Goal: Information Seeking & Learning: Stay updated

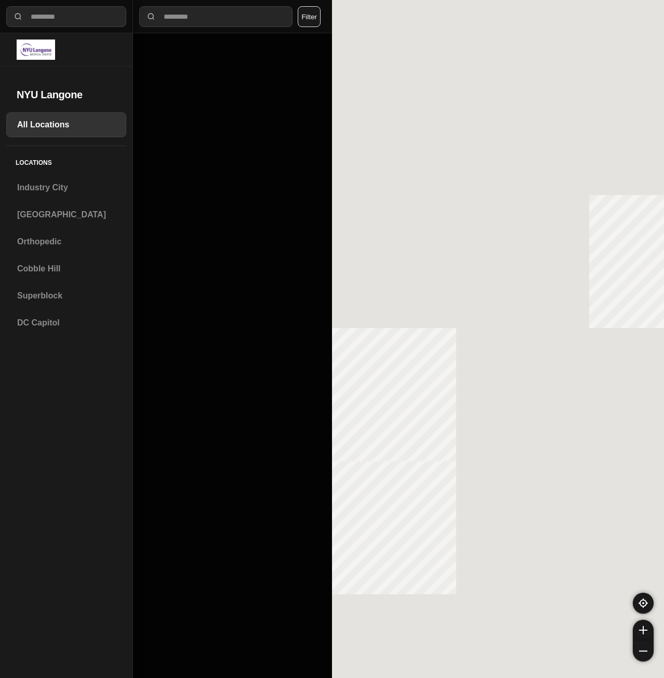
select select "*"
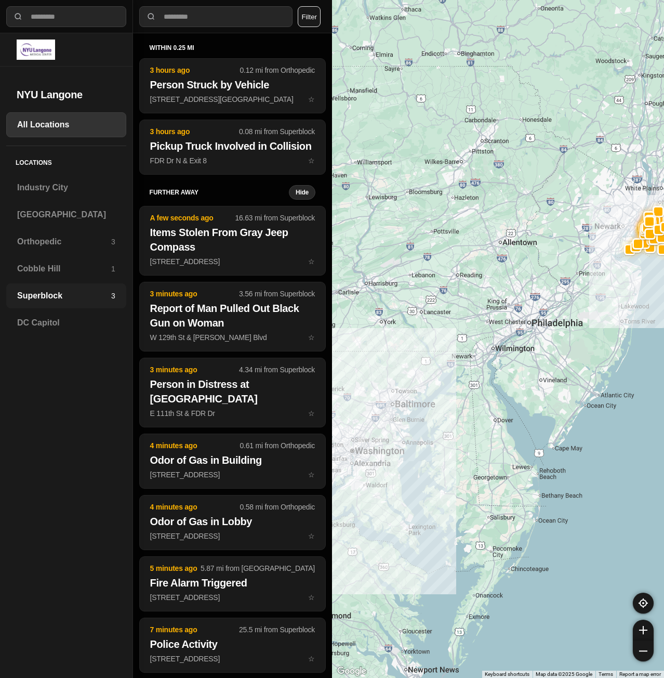
click at [62, 293] on h3 "Superblock" at bounding box center [64, 295] width 94 height 12
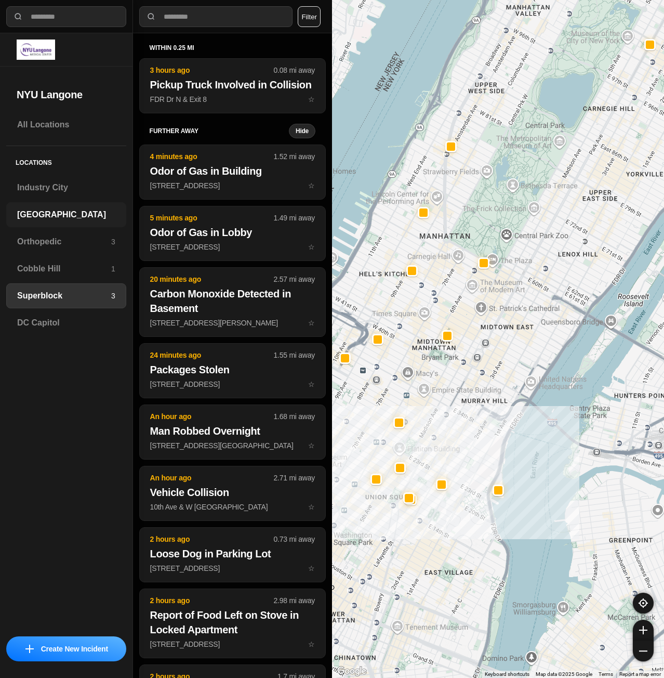
click at [49, 225] on div "[GEOGRAPHIC_DATA]" at bounding box center [66, 214] width 120 height 25
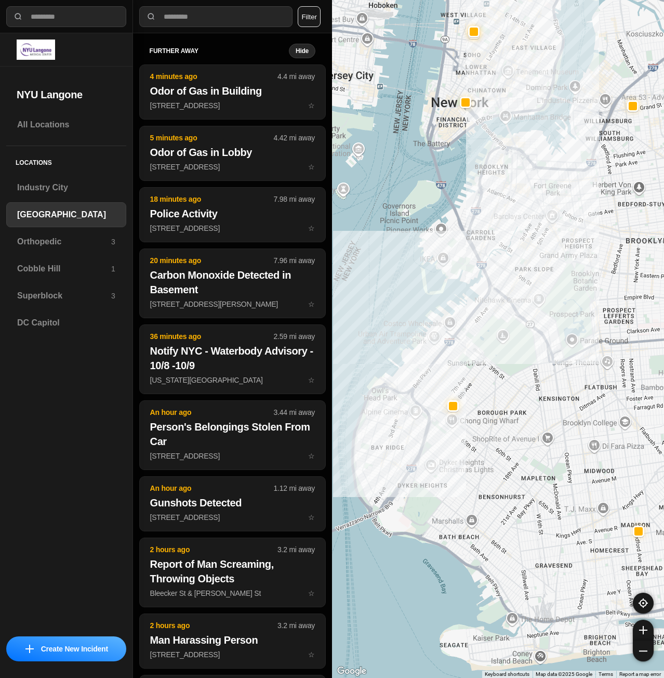
drag, startPoint x: 471, startPoint y: 297, endPoint x: 469, endPoint y: 309, distance: 12.7
click at [469, 309] on div at bounding box center [498, 339] width 332 height 678
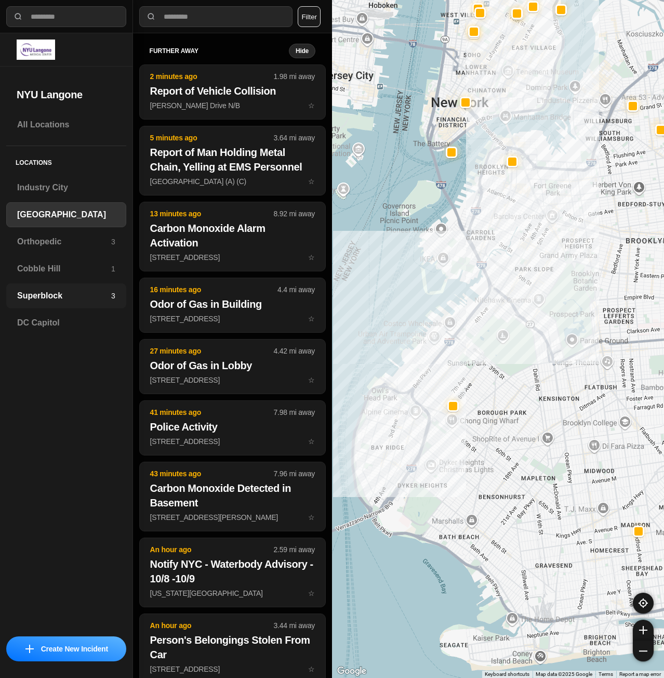
click at [71, 293] on h3 "Superblock" at bounding box center [64, 295] width 94 height 12
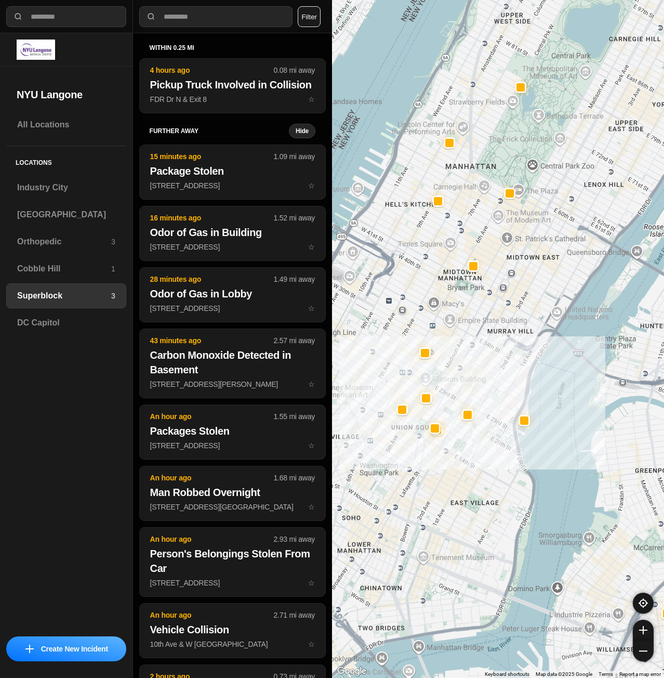
drag, startPoint x: 410, startPoint y: 478, endPoint x: 424, endPoint y: 452, distance: 29.1
click at [424, 452] on div at bounding box center [498, 339] width 332 height 678
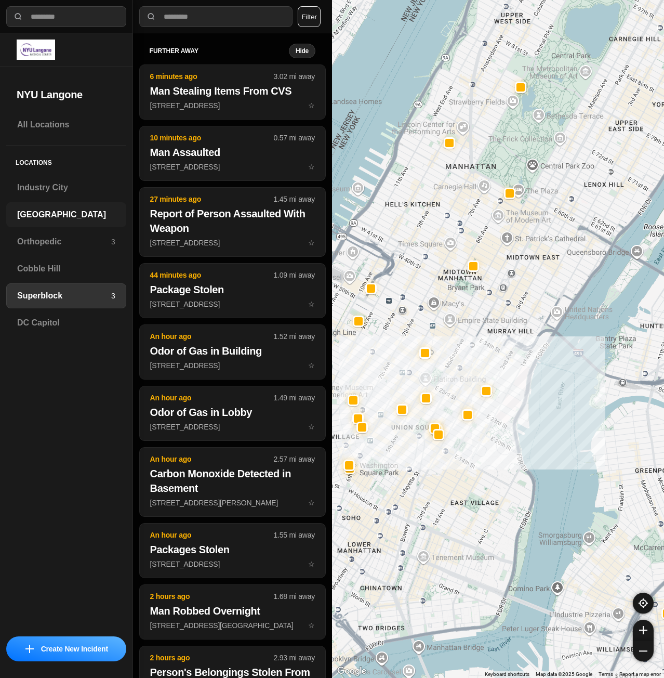
click at [68, 218] on h3 "[GEOGRAPHIC_DATA]" at bounding box center [66, 214] width 98 height 12
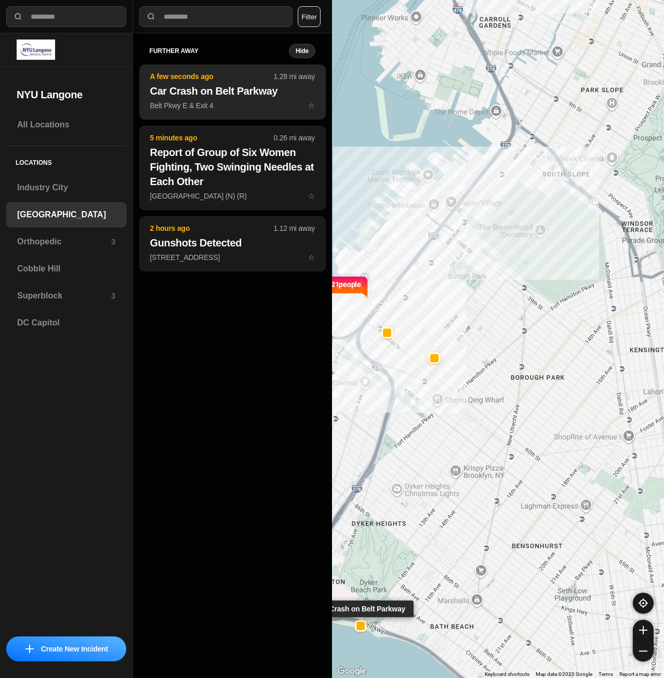
click at [254, 99] on button "A few seconds ago 1.28 mi away Car Crash on Belt Parkway Belt Pkwy E & Exit 4 ☆" at bounding box center [232, 91] width 187 height 55
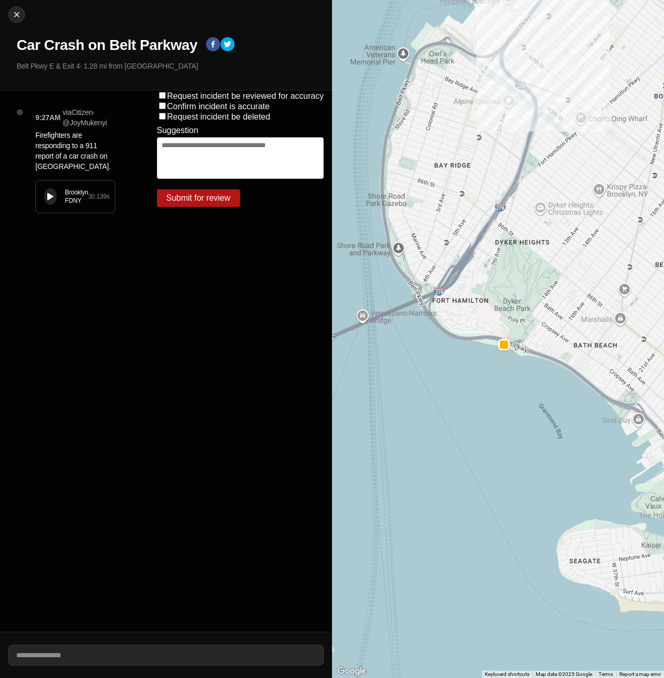
click at [46, 195] on button at bounding box center [50, 196] width 12 height 17
drag, startPoint x: 61, startPoint y: 205, endPoint x: 0, endPoint y: 201, distance: 61.5
click at [0, 201] on div "9:27AM via Citizen · @ JoyMukenyi Firefighters are responding to a 911 report o…" at bounding box center [74, 360] width 149 height 541
click at [42, 206] on div "Brooklyn FDNY 30.139 s" at bounding box center [75, 196] width 79 height 32
click at [40, 206] on div "Brooklyn FDNY 30.139 s" at bounding box center [75, 196] width 79 height 32
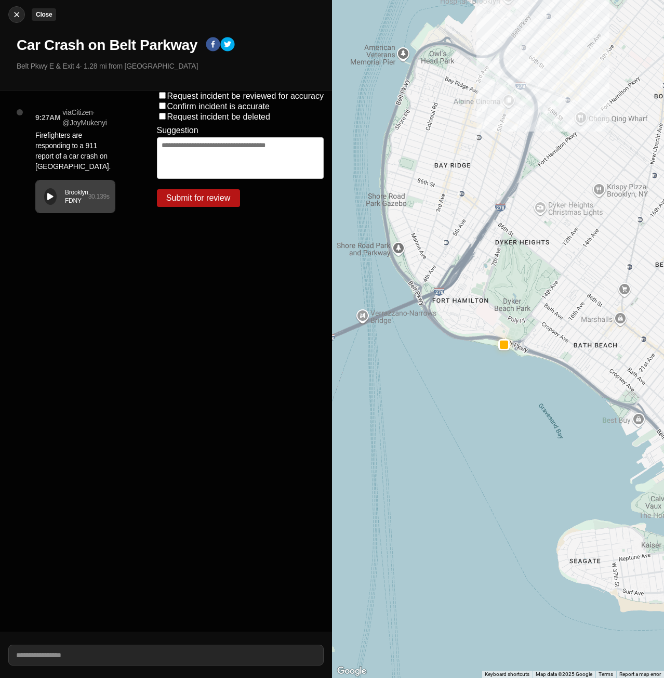
click at [18, 16] on img at bounding box center [16, 14] width 10 height 10
select select "*"
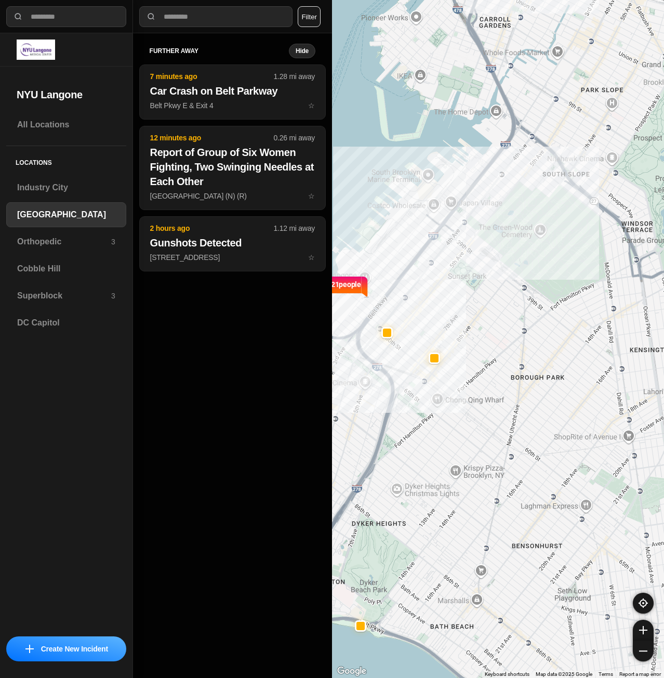
click at [49, 301] on h3 "Superblock" at bounding box center [64, 295] width 94 height 12
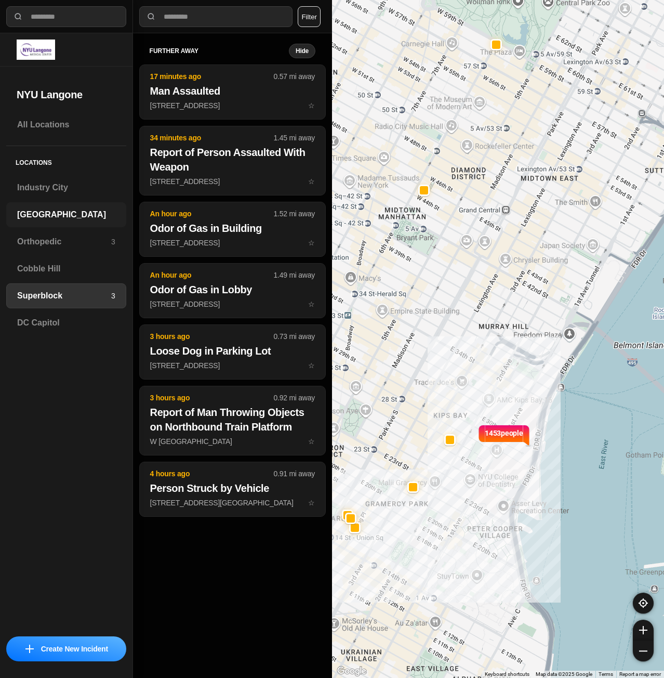
click at [59, 220] on h3 "[GEOGRAPHIC_DATA]" at bounding box center [66, 214] width 98 height 12
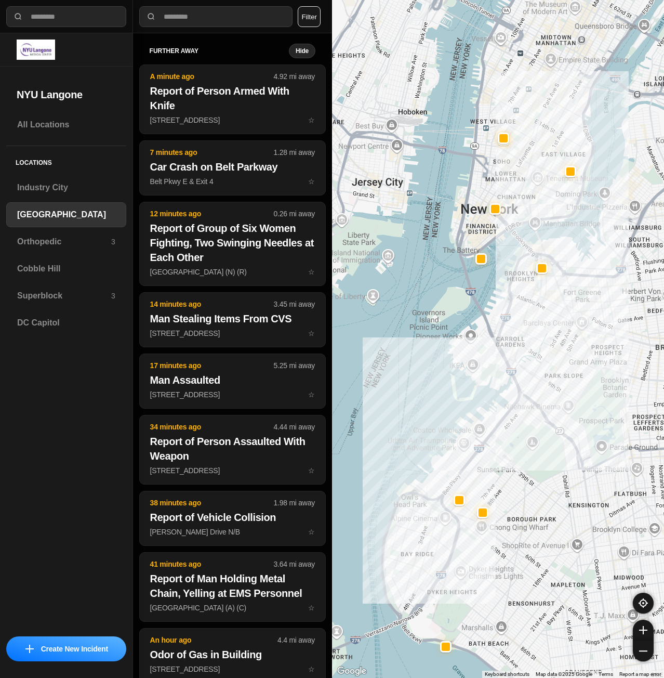
drag, startPoint x: 642, startPoint y: 352, endPoint x: 621, endPoint y: 429, distance: 79.7
click at [621, 429] on div at bounding box center [498, 339] width 332 height 678
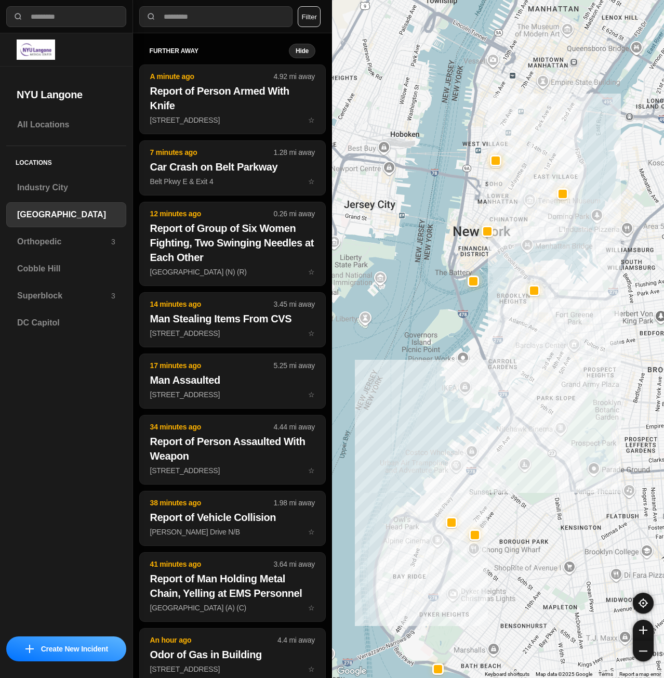
drag, startPoint x: 650, startPoint y: 290, endPoint x: 644, endPoint y: 308, distance: 18.7
click at [644, 308] on div at bounding box center [498, 339] width 332 height 678
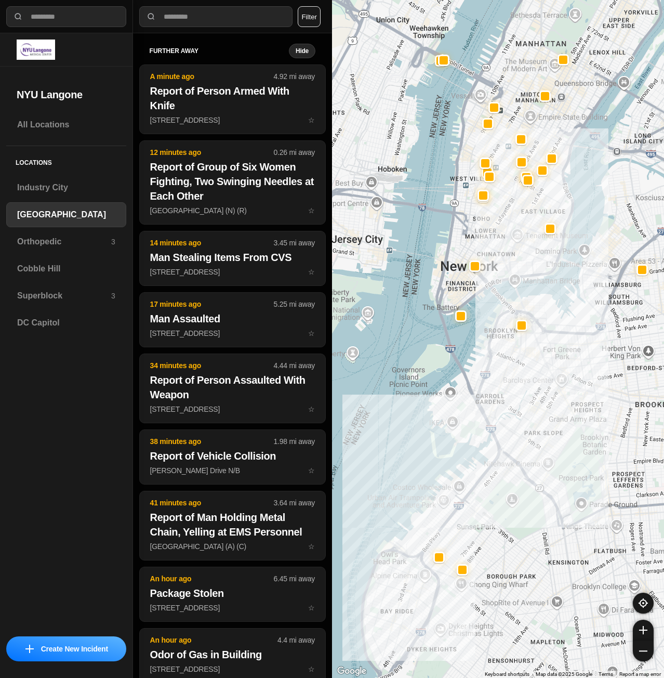
drag, startPoint x: 463, startPoint y: 266, endPoint x: 457, endPoint y: 292, distance: 27.0
click at [456, 292] on div at bounding box center [498, 339] width 332 height 678
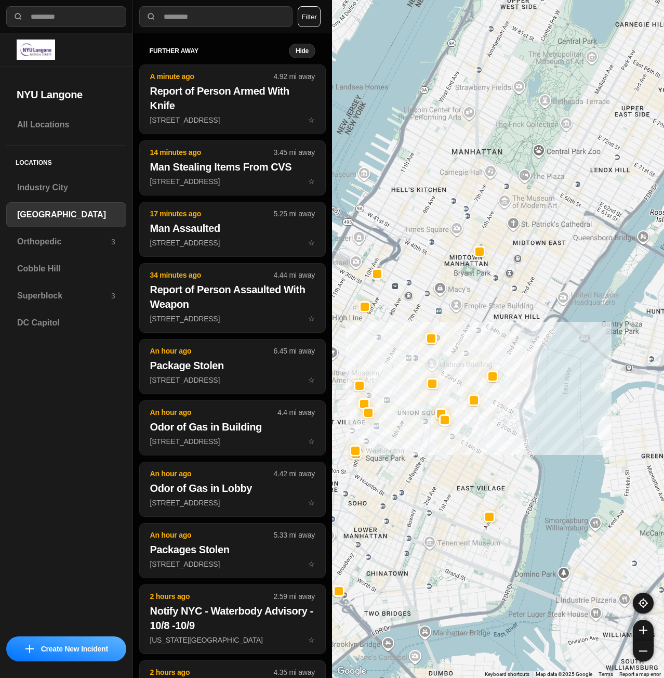
drag, startPoint x: 634, startPoint y: 239, endPoint x: 573, endPoint y: 441, distance: 211.1
click at [573, 441] on div "421 people" at bounding box center [498, 339] width 332 height 678
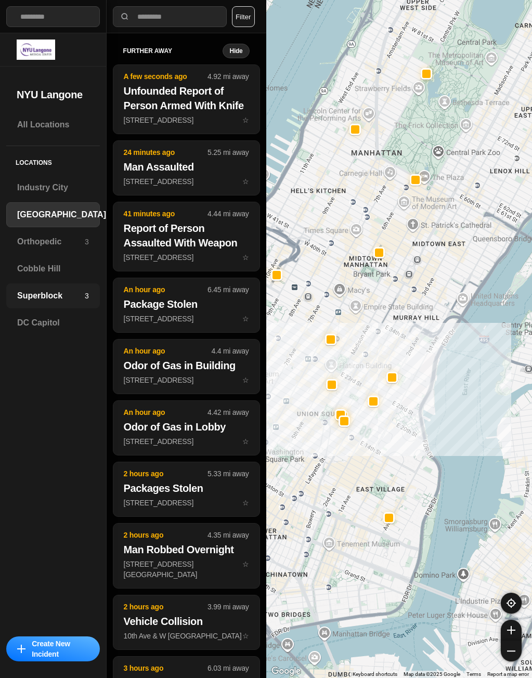
click at [46, 293] on h3 "Superblock" at bounding box center [51, 295] width 68 height 12
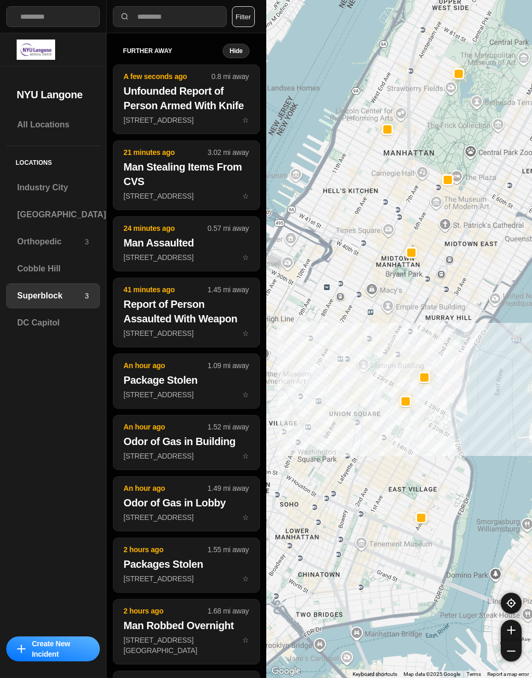
drag, startPoint x: 365, startPoint y: 481, endPoint x: 465, endPoint y: 455, distance: 103.2
click at [465, 455] on div at bounding box center [399, 339] width 266 height 678
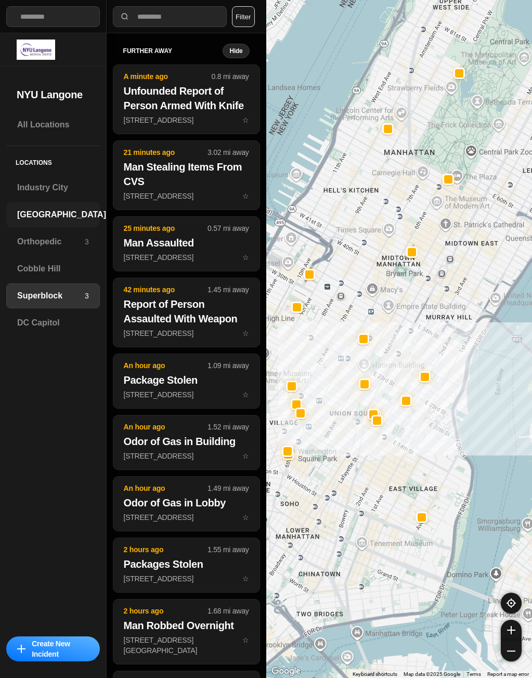
click at [59, 209] on h3 "[GEOGRAPHIC_DATA]" at bounding box center [61, 214] width 89 height 12
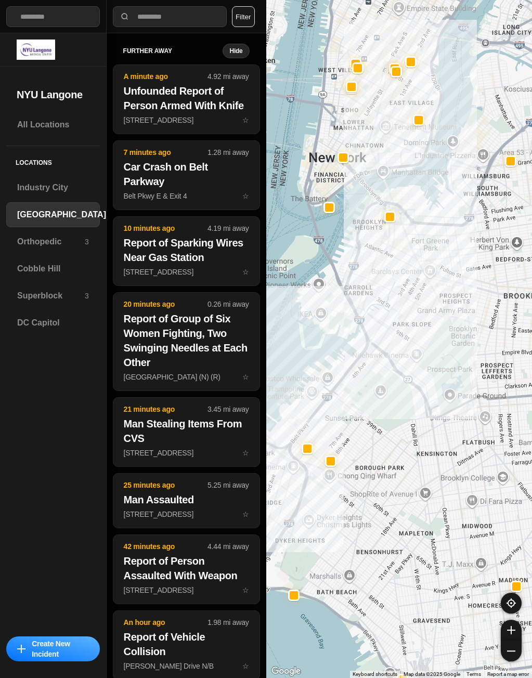
drag, startPoint x: 398, startPoint y: 260, endPoint x: 394, endPoint y: 392, distance: 132.1
click at [394, 394] on div at bounding box center [399, 339] width 266 height 678
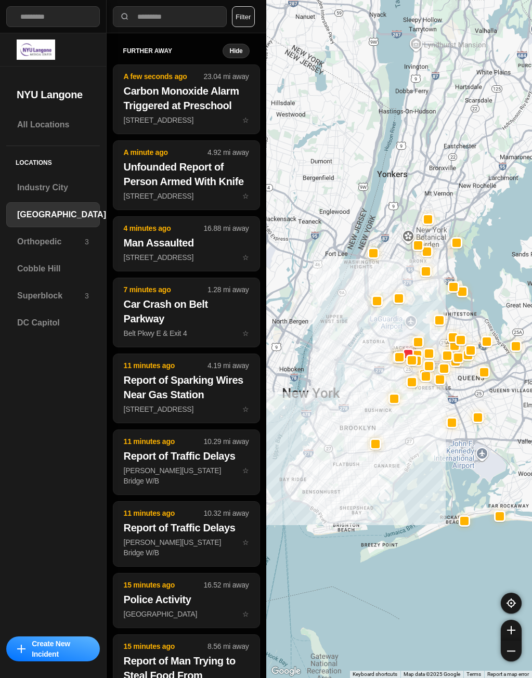
drag, startPoint x: 358, startPoint y: 370, endPoint x: 461, endPoint y: 418, distance: 114.4
click at [461, 418] on div at bounding box center [399, 339] width 266 height 678
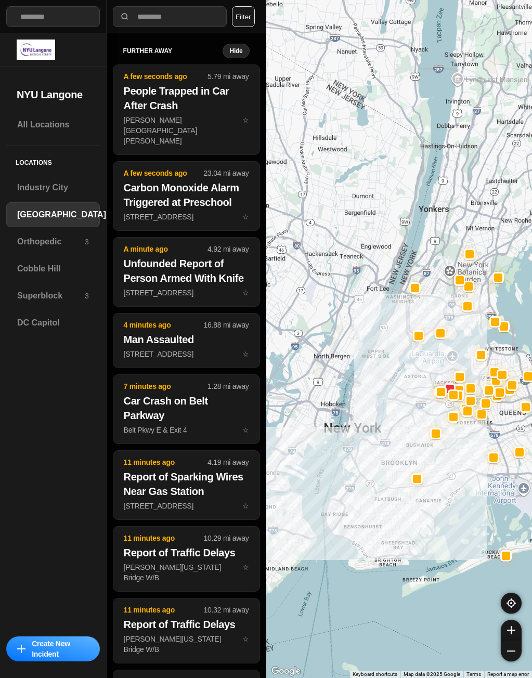
drag, startPoint x: 420, startPoint y: 354, endPoint x: 447, endPoint y: 385, distance: 41.3
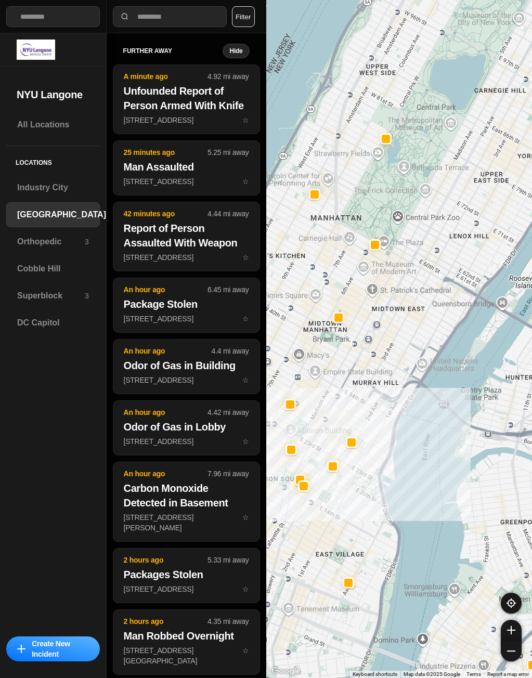
drag, startPoint x: 440, startPoint y: 443, endPoint x: 463, endPoint y: 427, distance: 27.7
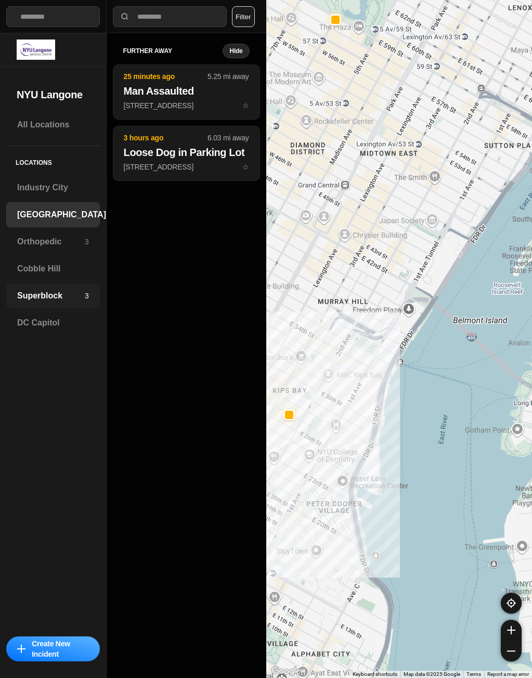
click at [74, 292] on h3 "Superblock" at bounding box center [51, 295] width 68 height 12
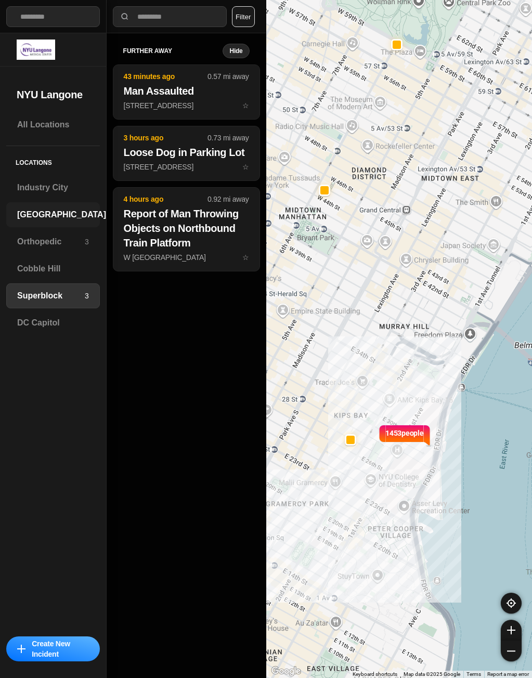
click at [57, 206] on div "[GEOGRAPHIC_DATA]" at bounding box center [53, 214] width 94 height 25
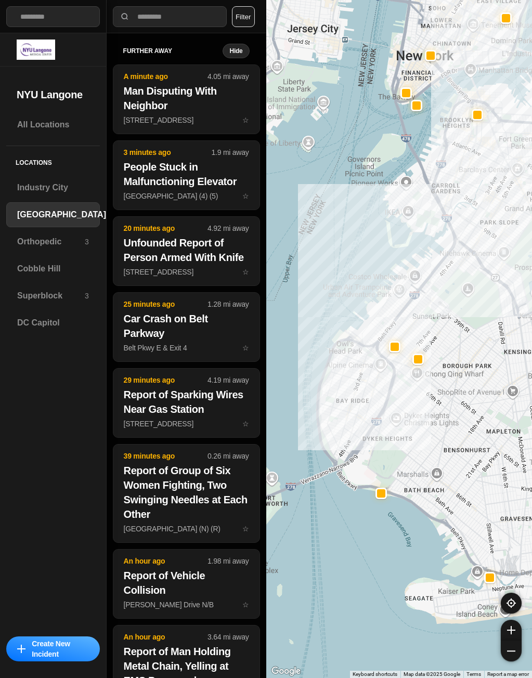
drag, startPoint x: 477, startPoint y: 322, endPoint x: 468, endPoint y: 336, distance: 16.6
click at [469, 336] on div at bounding box center [399, 339] width 266 height 678
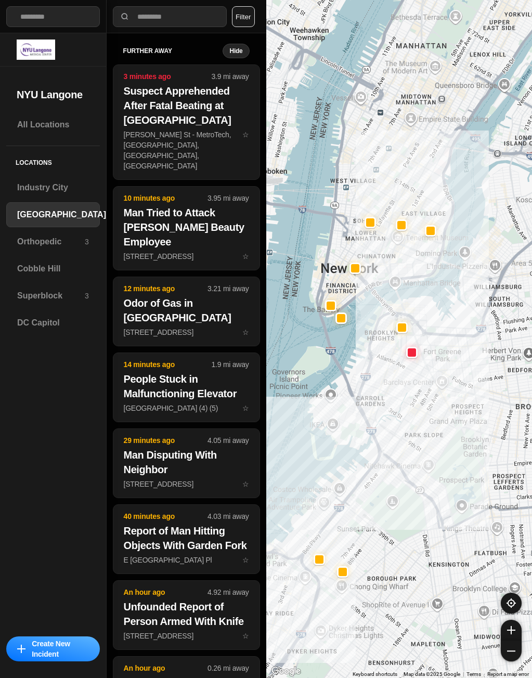
drag, startPoint x: 336, startPoint y: 205, endPoint x: 279, endPoint y: 386, distance: 189.2
click at [279, 386] on div at bounding box center [399, 339] width 266 height 678
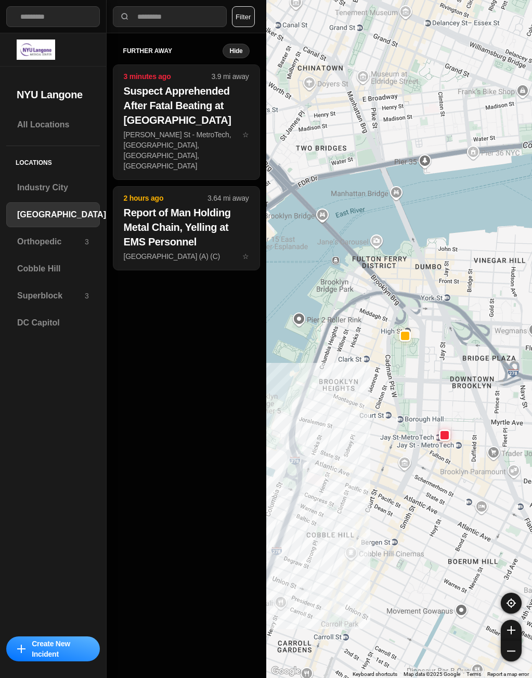
drag, startPoint x: 451, startPoint y: 442, endPoint x: 418, endPoint y: 480, distance: 50.1
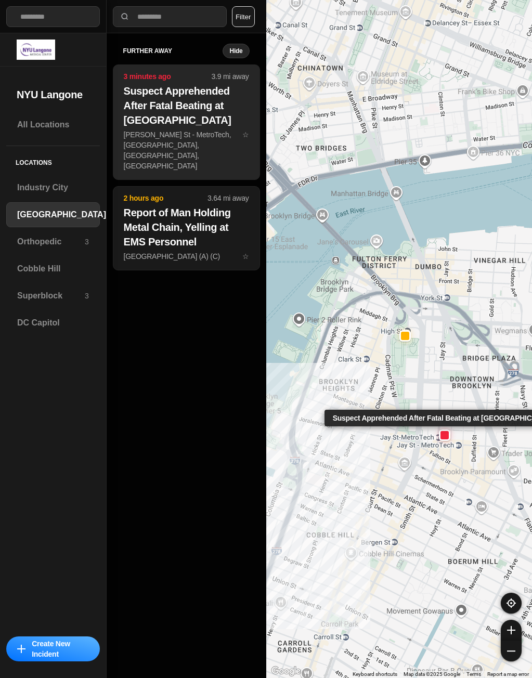
click at [193, 131] on p "Jay St - MetroTech, Brooklyn, NY, USA ☆" at bounding box center [186, 150] width 125 height 42
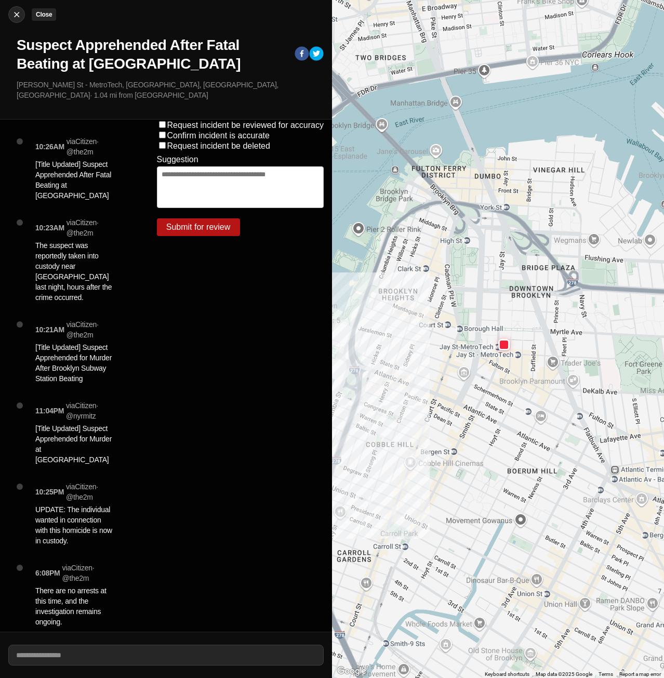
click at [15, 18] on img at bounding box center [16, 14] width 10 height 10
select select "*"
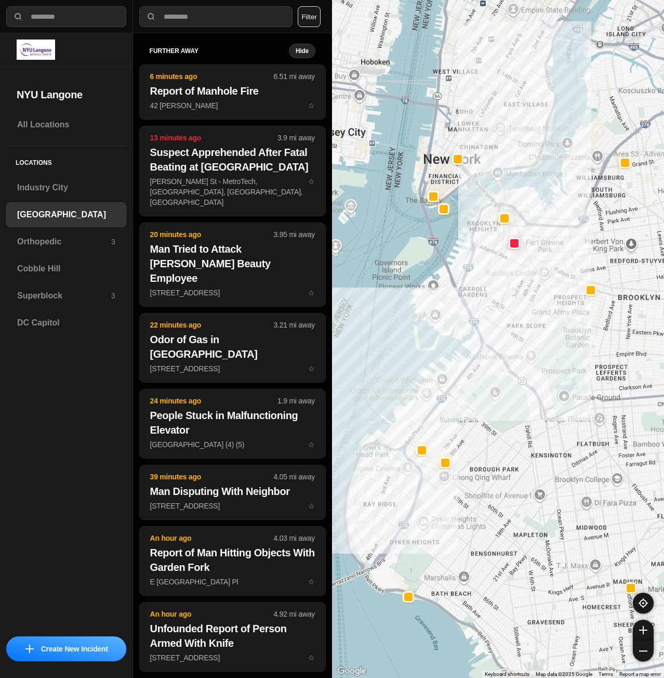
drag, startPoint x: 497, startPoint y: 357, endPoint x: 476, endPoint y: 431, distance: 77.8
click at [476, 434] on div at bounding box center [498, 339] width 332 height 678
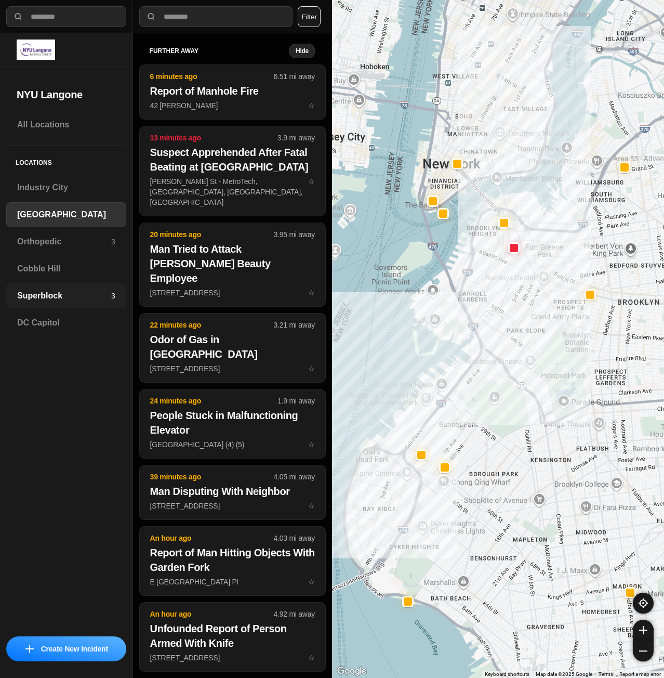
click at [22, 286] on div "Superblock 3" at bounding box center [66, 295] width 120 height 25
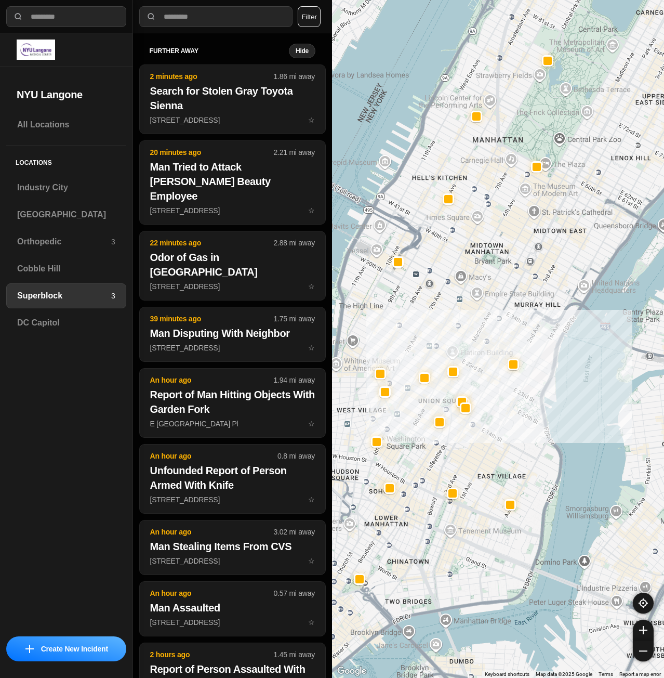
drag, startPoint x: 516, startPoint y: 456, endPoint x: 542, endPoint y: 378, distance: 82.5
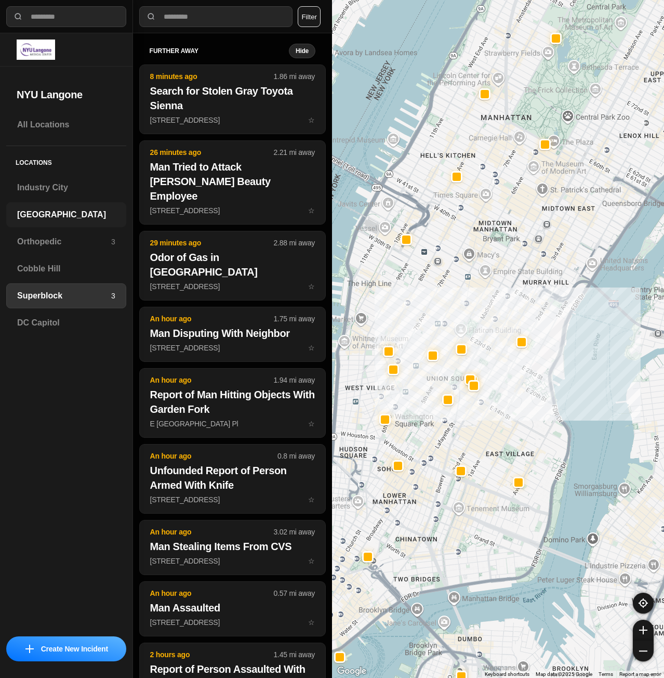
click at [55, 223] on div "[GEOGRAPHIC_DATA]" at bounding box center [66, 214] width 120 height 25
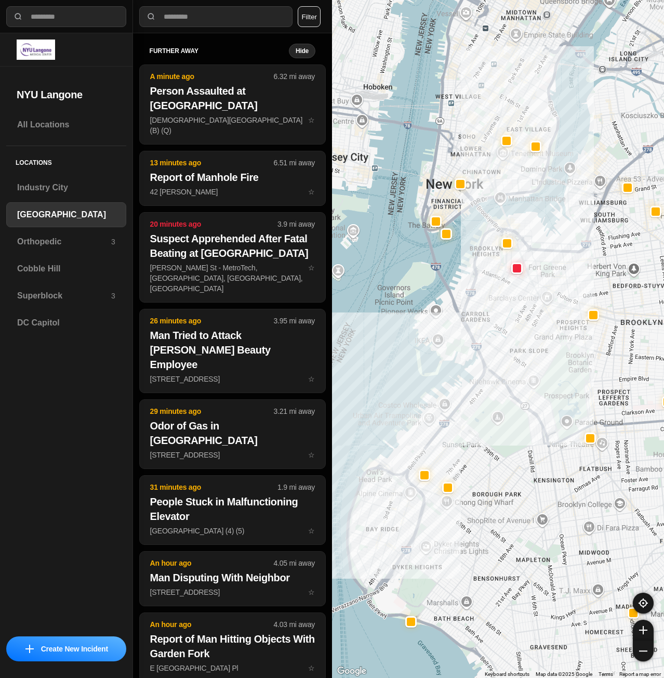
drag, startPoint x: 522, startPoint y: 292, endPoint x: 525, endPoint y: 424, distance: 132.1
click at [519, 430] on div at bounding box center [498, 339] width 332 height 678
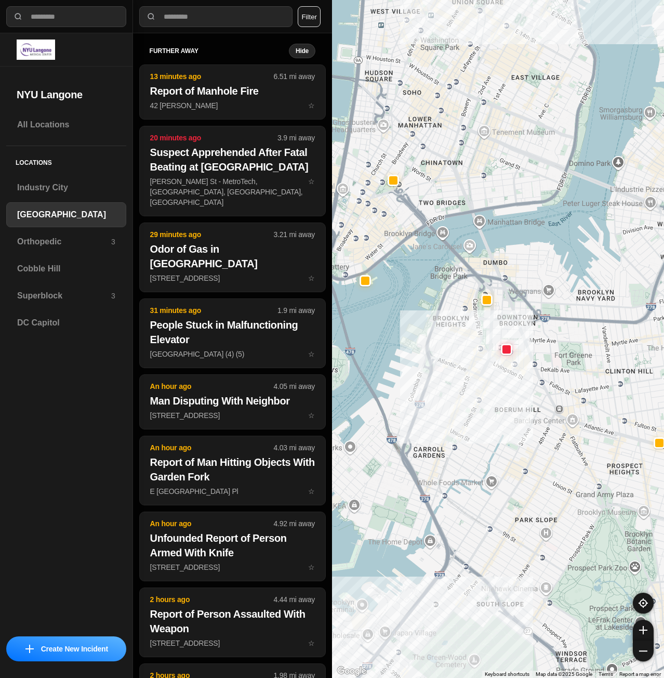
drag, startPoint x: 490, startPoint y: 317, endPoint x: 497, endPoint y: 481, distance: 164.4
click at [497, 481] on div "421 people" at bounding box center [498, 339] width 332 height 678
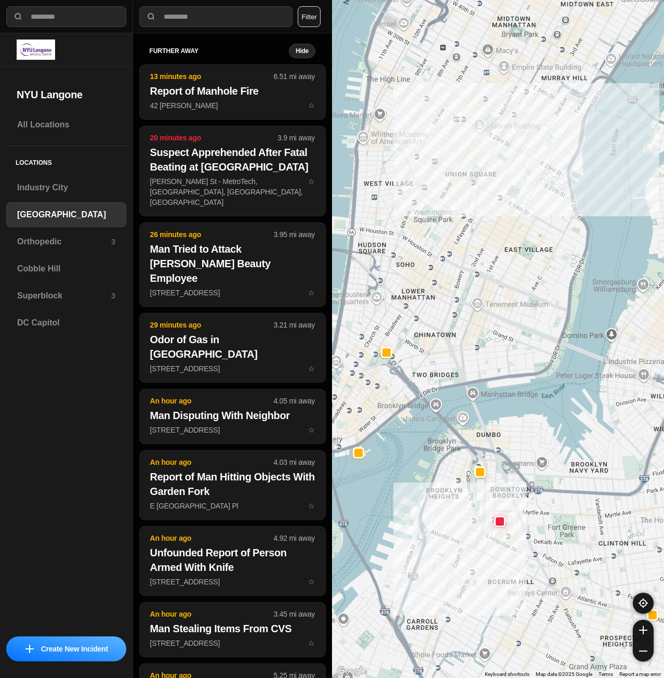
drag, startPoint x: 457, startPoint y: 288, endPoint x: 454, endPoint y: 413, distance: 124.8
click at [456, 412] on div "421 people" at bounding box center [498, 339] width 332 height 678
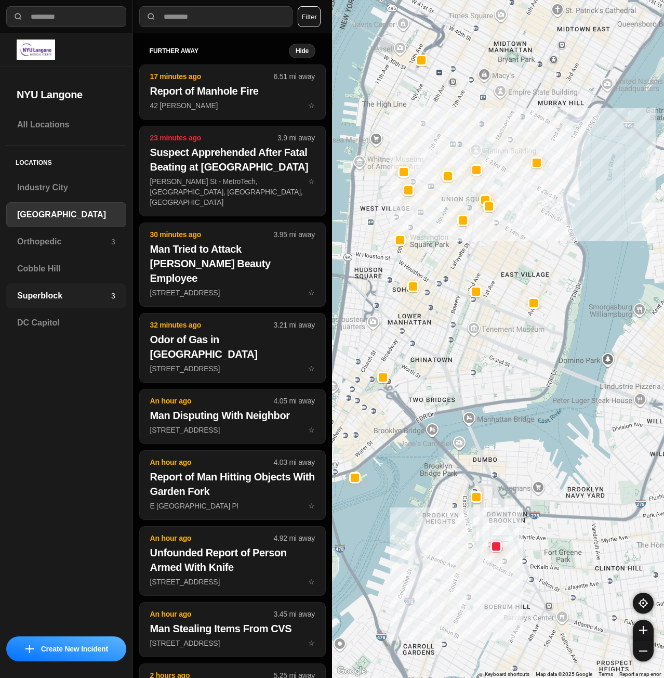
click at [55, 287] on div "Superblock 3" at bounding box center [66, 295] width 120 height 25
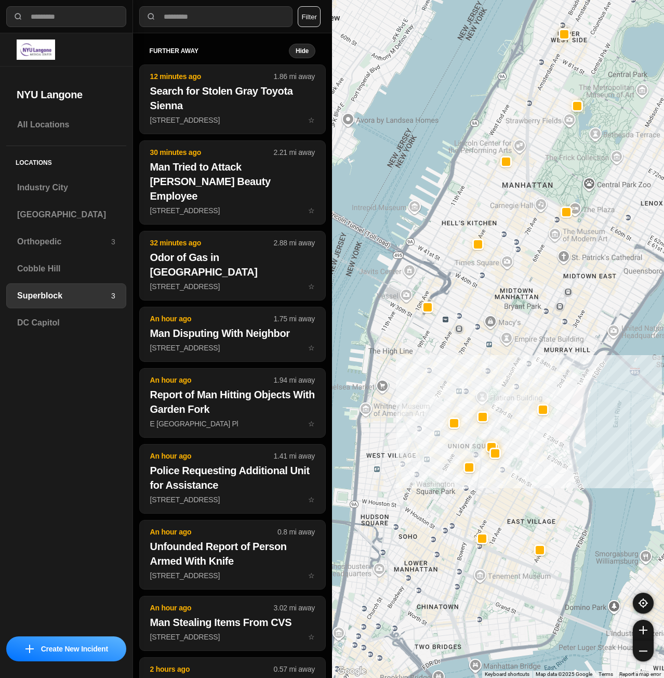
drag, startPoint x: 451, startPoint y: 309, endPoint x: 534, endPoint y: 337, distance: 88.1
click at [534, 337] on div at bounding box center [498, 339] width 332 height 678
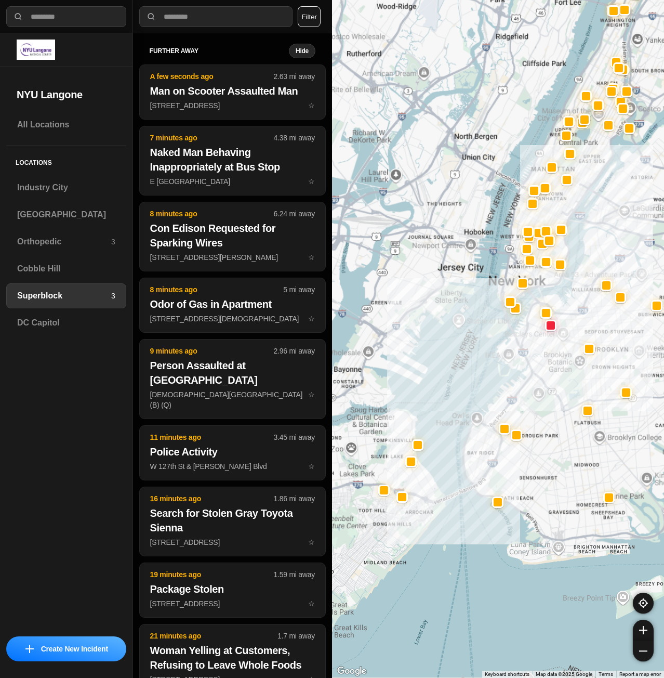
drag, startPoint x: 545, startPoint y: 531, endPoint x: 546, endPoint y: 436, distance: 95.1
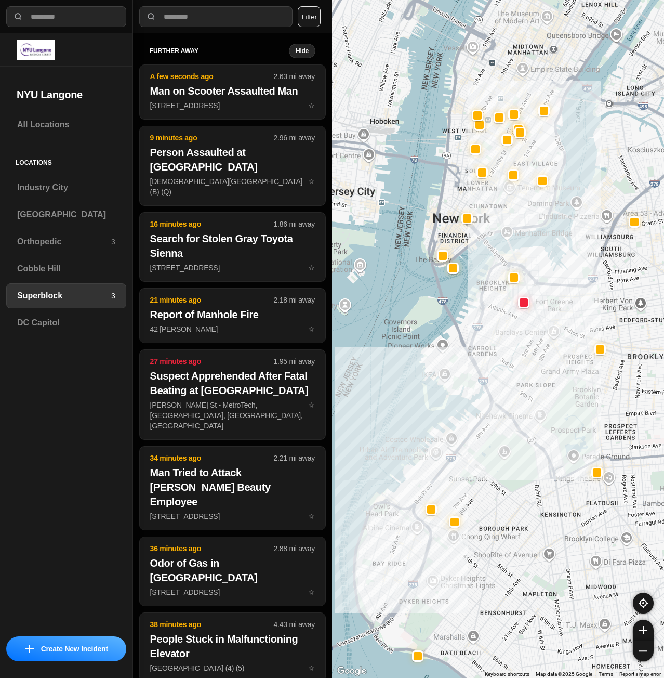
drag, startPoint x: 562, startPoint y: 406, endPoint x: 530, endPoint y: 506, distance: 104.9
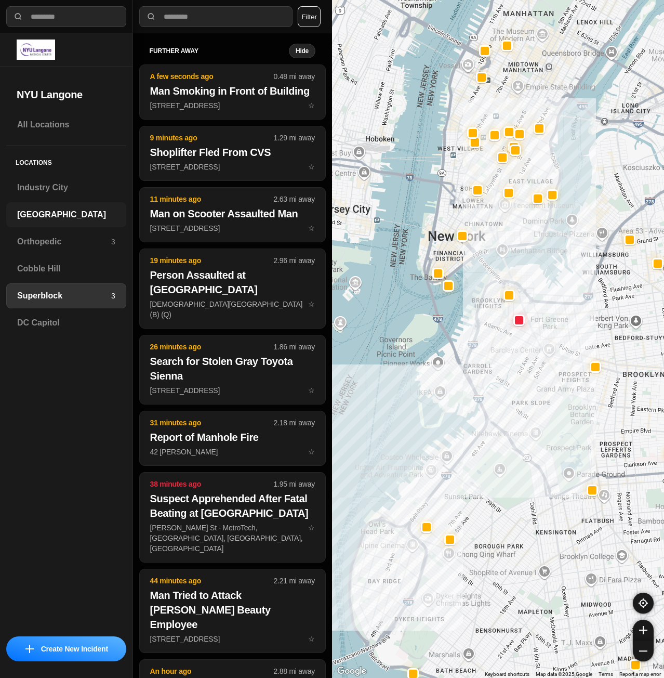
click at [65, 216] on h3 "[GEOGRAPHIC_DATA]" at bounding box center [66, 214] width 98 height 12
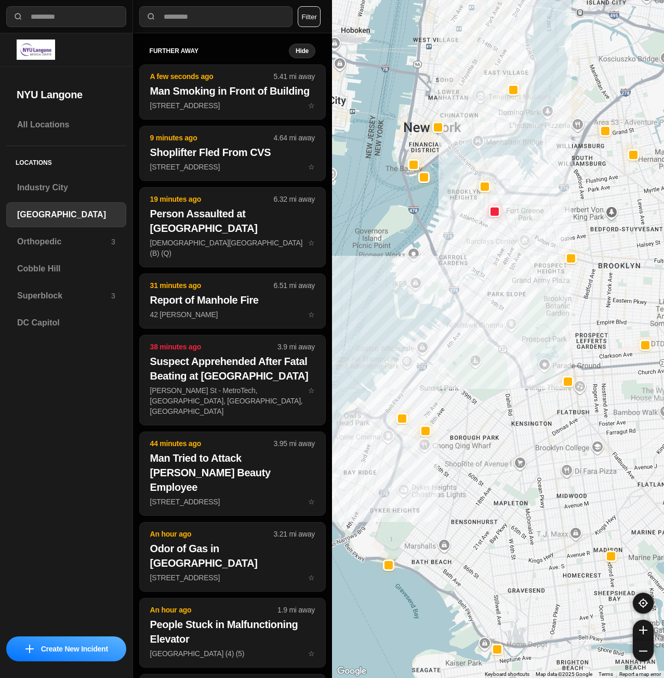
drag, startPoint x: 472, startPoint y: 296, endPoint x: 448, endPoint y: 379, distance: 86.4
click at [448, 379] on div at bounding box center [498, 339] width 332 height 678
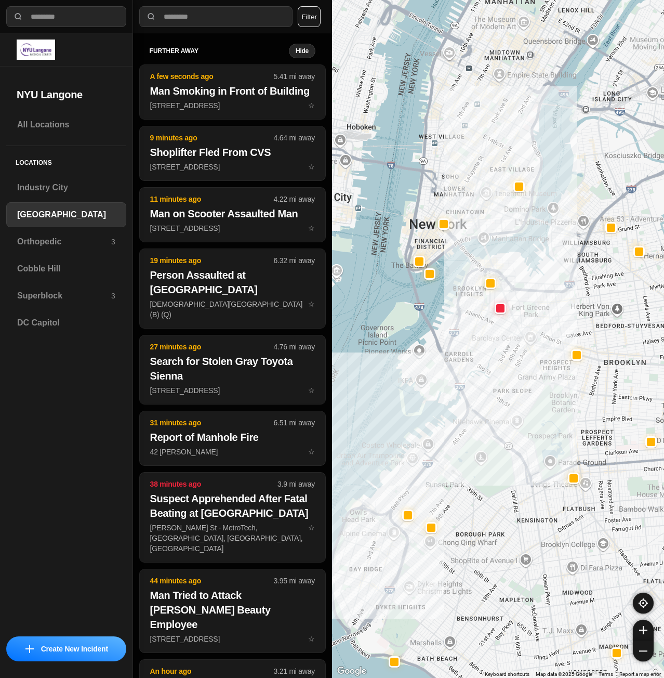
drag, startPoint x: 460, startPoint y: 301, endPoint x: 468, endPoint y: 406, distance: 105.3
click at [468, 406] on div at bounding box center [498, 339] width 332 height 678
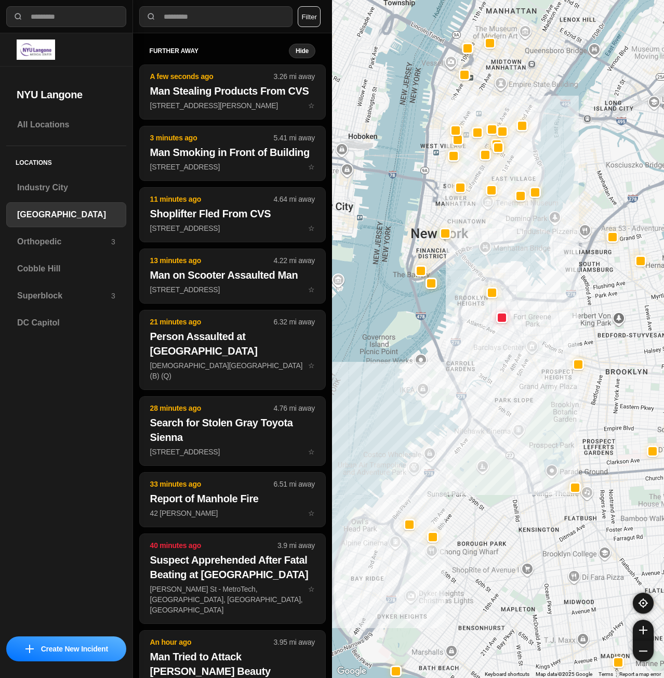
select select "*"
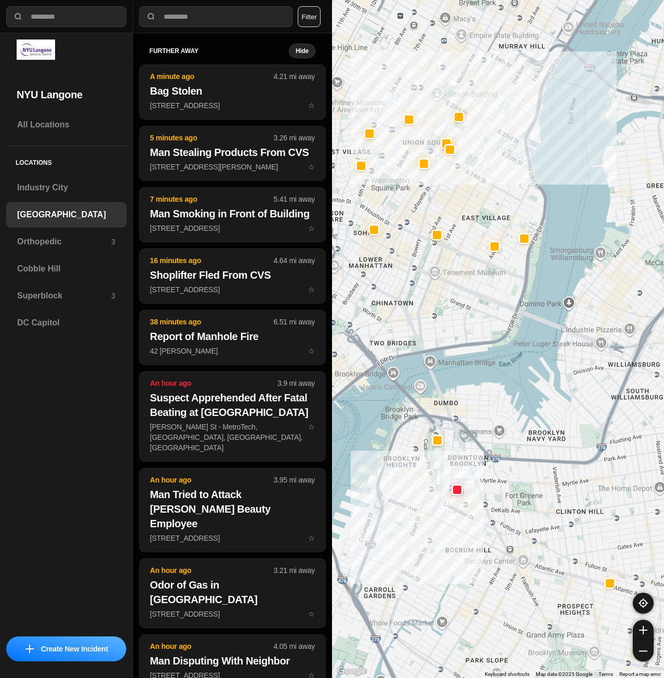
drag, startPoint x: 569, startPoint y: 285, endPoint x: 592, endPoint y: 434, distance: 150.9
click at [591, 433] on div "421 people" at bounding box center [498, 339] width 332 height 678
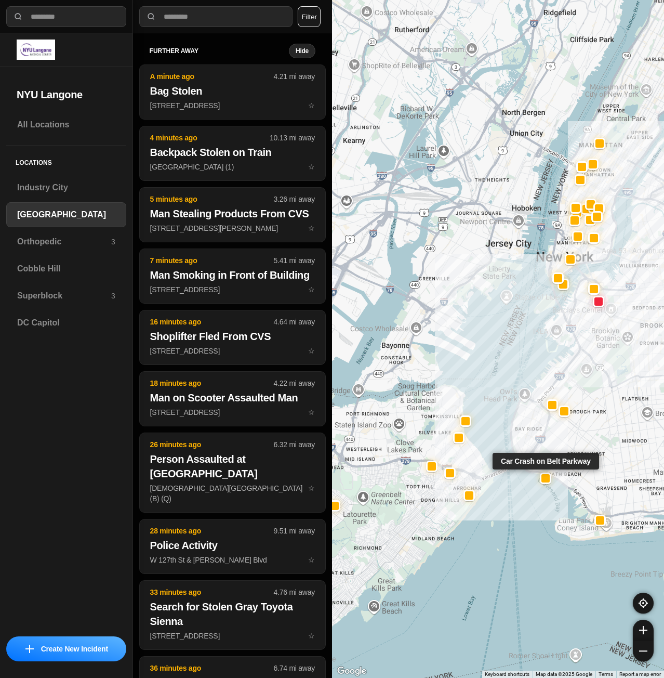
drag, startPoint x: 613, startPoint y: 450, endPoint x: 544, endPoint y: 480, distance: 75.4
click at [544, 480] on div at bounding box center [546, 478] width 8 height 8
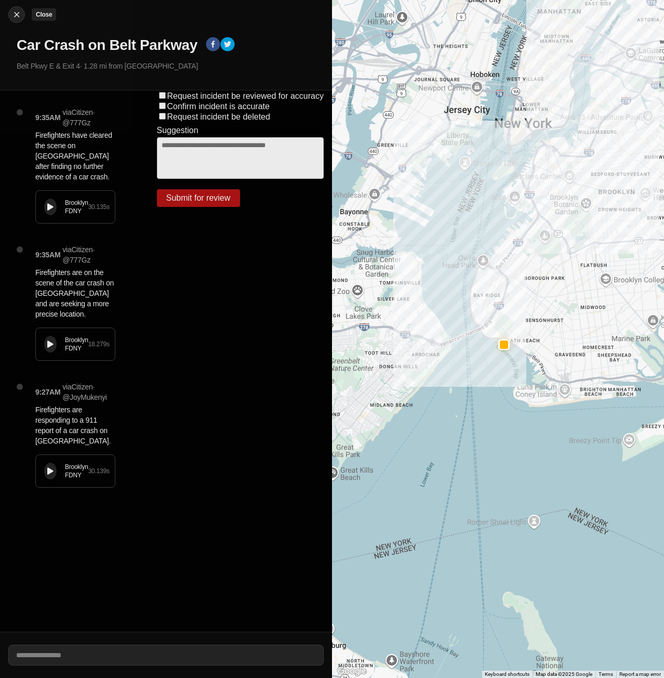
click at [12, 19] on img at bounding box center [16, 14] width 10 height 10
select select "*"
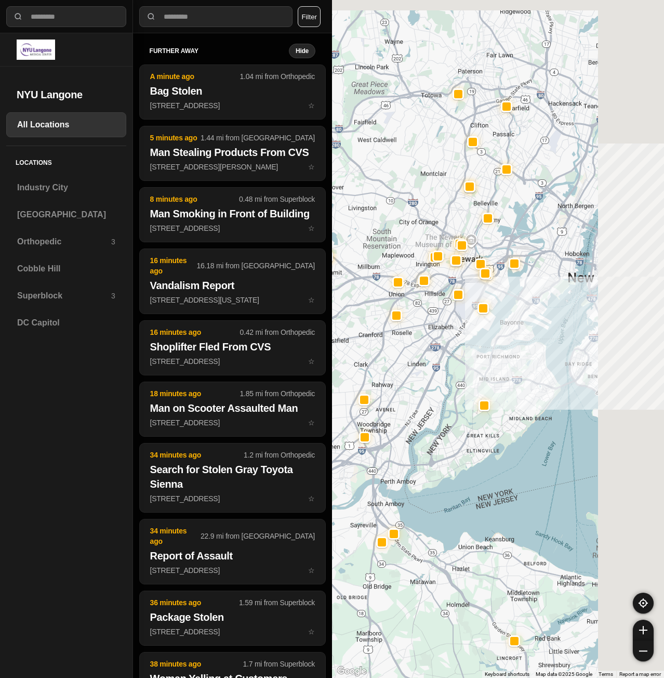
drag, startPoint x: 609, startPoint y: 364, endPoint x: 480, endPoint y: 438, distance: 148.5
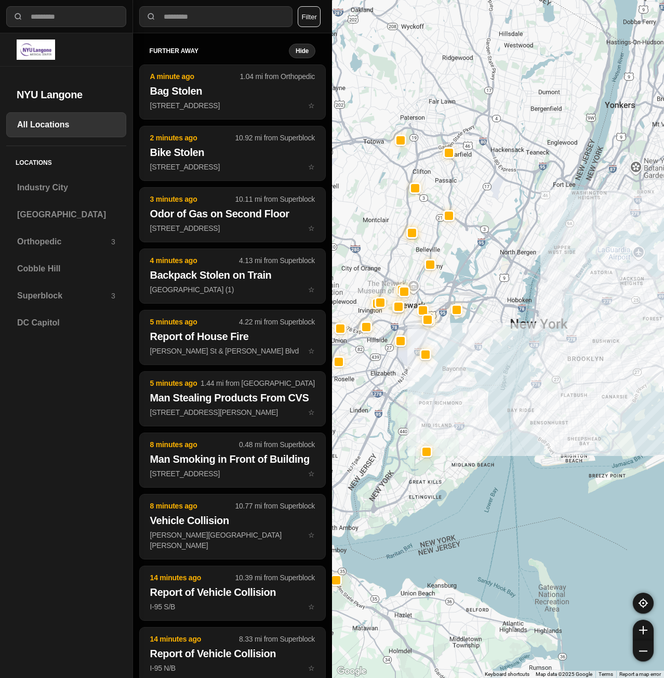
drag, startPoint x: 562, startPoint y: 390, endPoint x: 495, endPoint y: 439, distance: 83.0
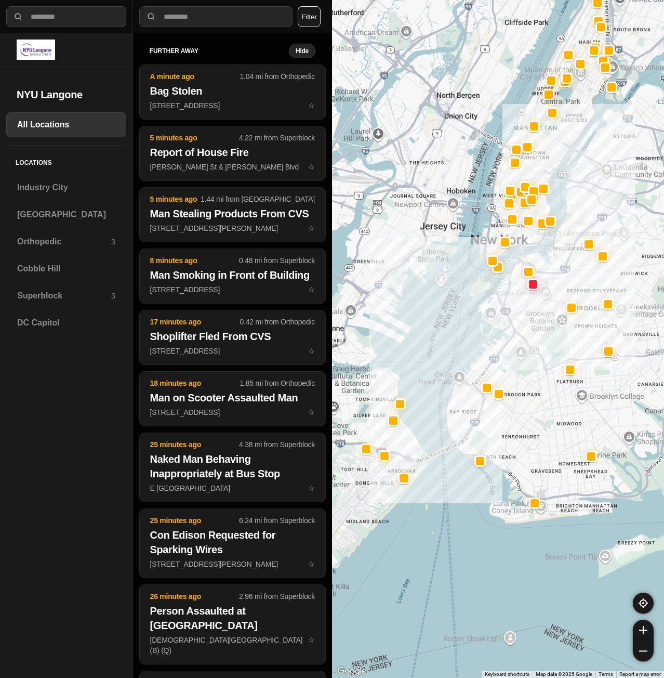
drag, startPoint x: 592, startPoint y: 404, endPoint x: 523, endPoint y: 387, distance: 70.6
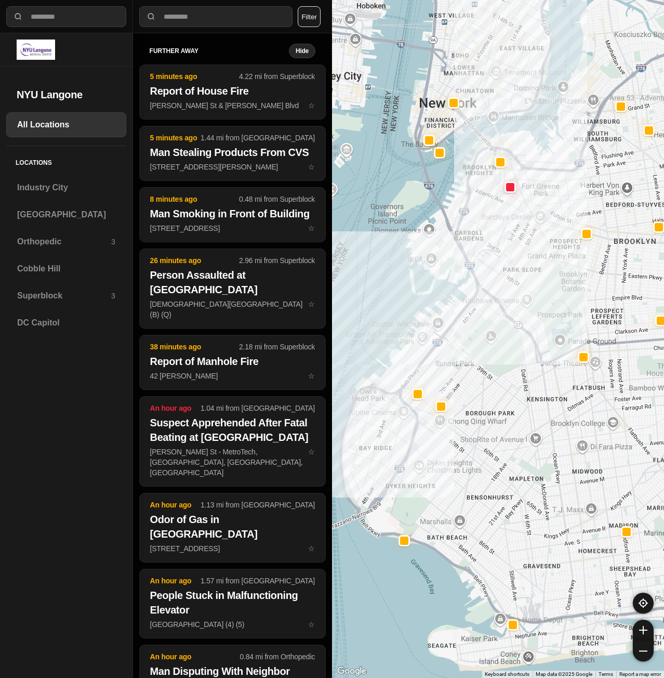
drag, startPoint x: 520, startPoint y: 425, endPoint x: 530, endPoint y: 454, distance: 30.4
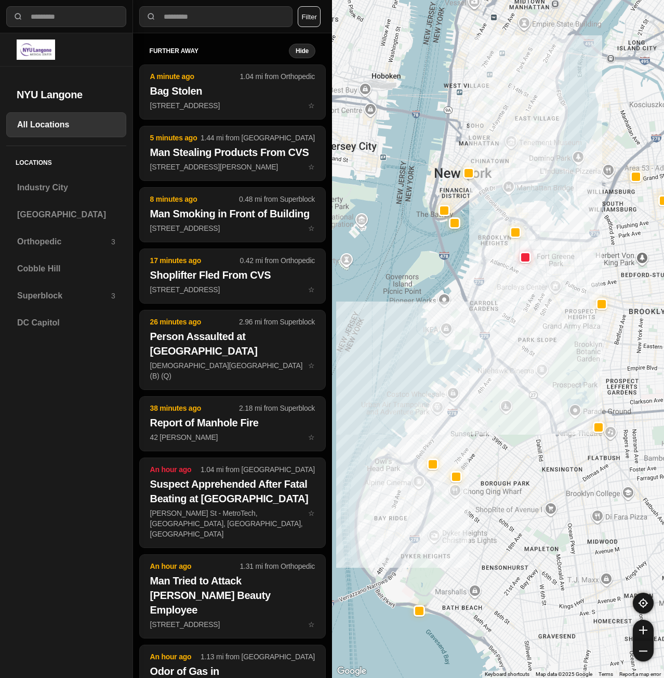
drag, startPoint x: 545, startPoint y: 387, endPoint x: 540, endPoint y: 441, distance: 54.3
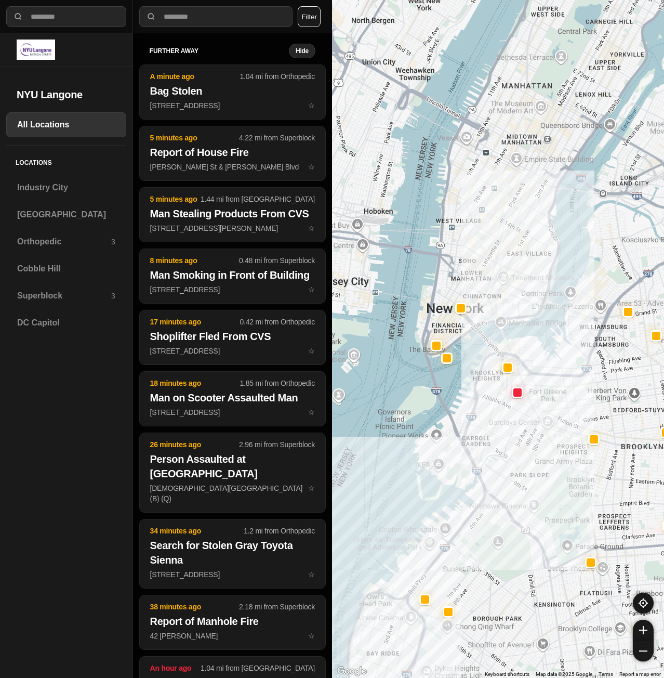
drag, startPoint x: 553, startPoint y: 300, endPoint x: 553, endPoint y: 348, distance: 47.8
click at [553, 348] on div at bounding box center [498, 339] width 332 height 678
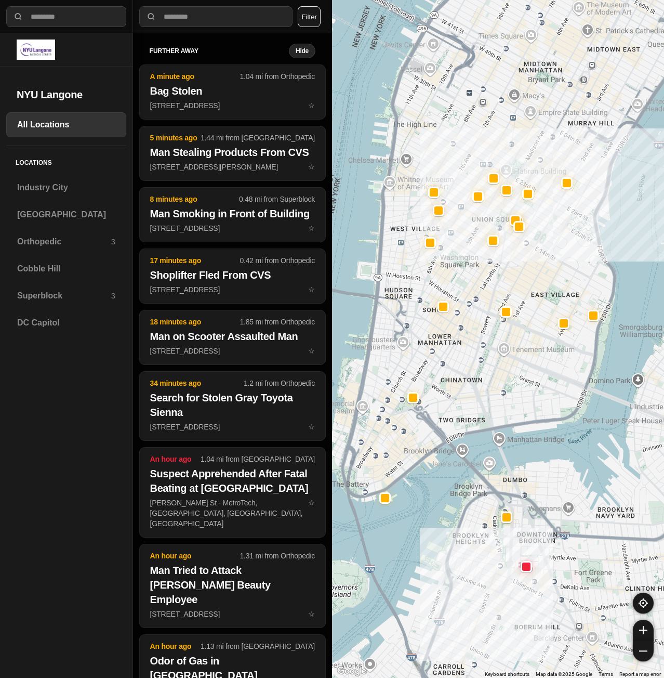
drag, startPoint x: 492, startPoint y: 286, endPoint x: 527, endPoint y: 357, distance: 78.8
click at [525, 360] on div at bounding box center [498, 339] width 332 height 678
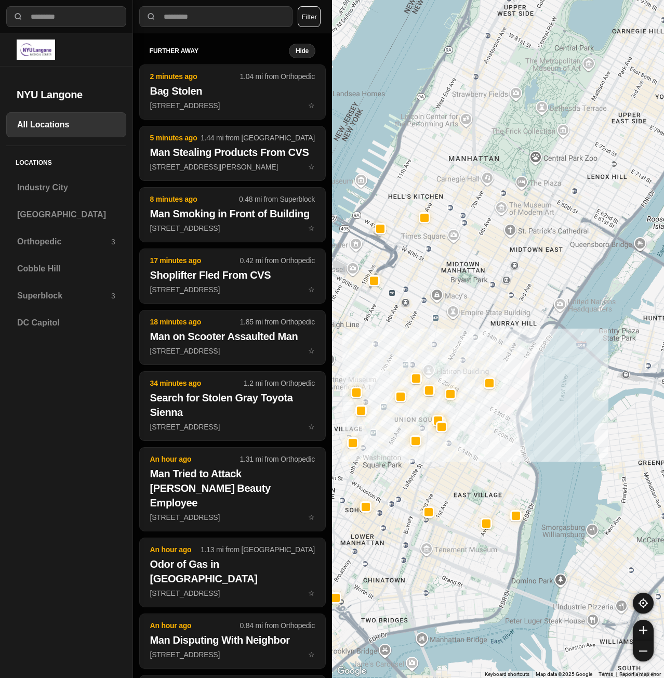
drag, startPoint x: 503, startPoint y: 484, endPoint x: 438, endPoint y: 652, distance: 179.5
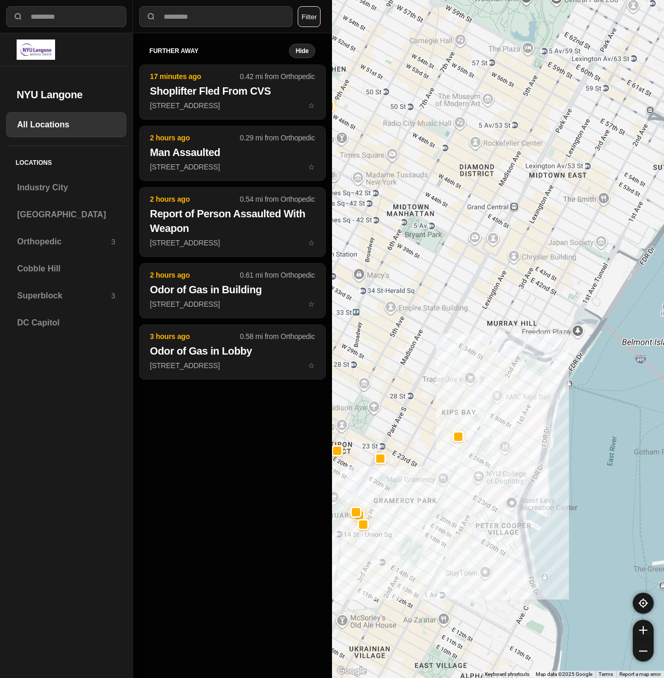
drag, startPoint x: 540, startPoint y: 452, endPoint x: 499, endPoint y: 588, distance: 142.7
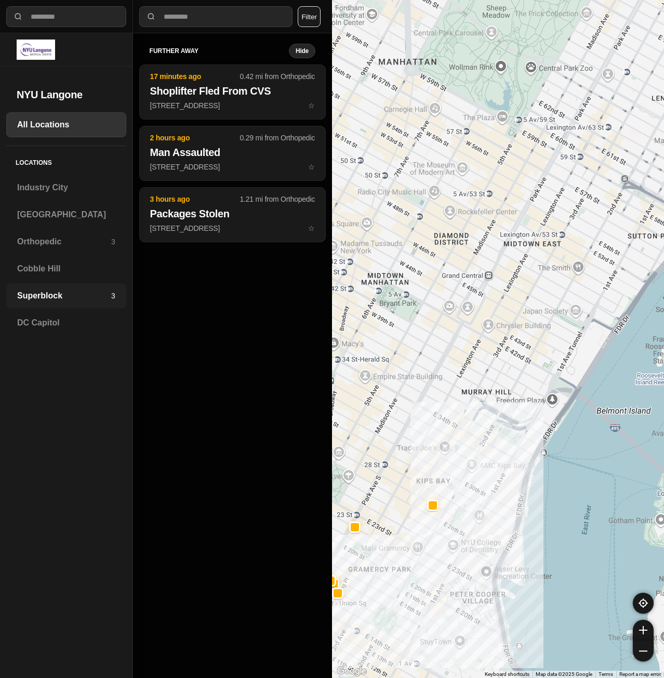
click at [38, 289] on div "Superblock 3" at bounding box center [66, 295] width 120 height 25
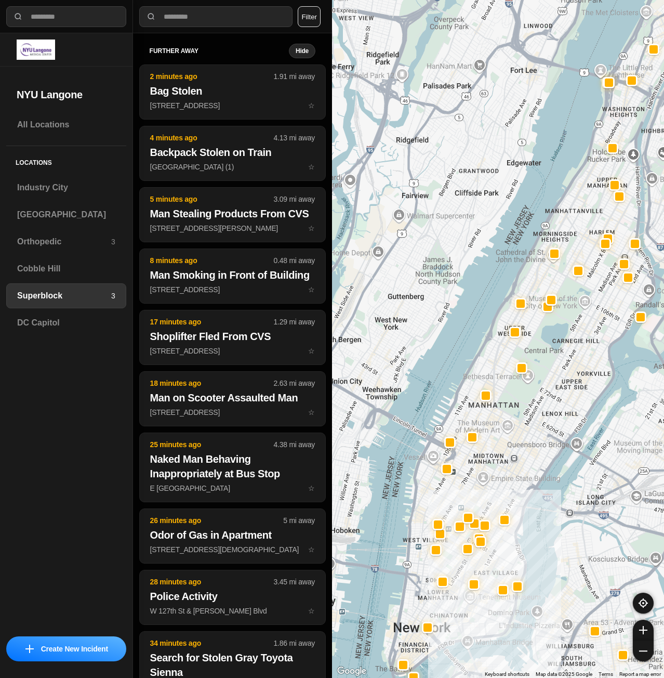
drag, startPoint x: 529, startPoint y: 604, endPoint x: 505, endPoint y: 400, distance: 205.1
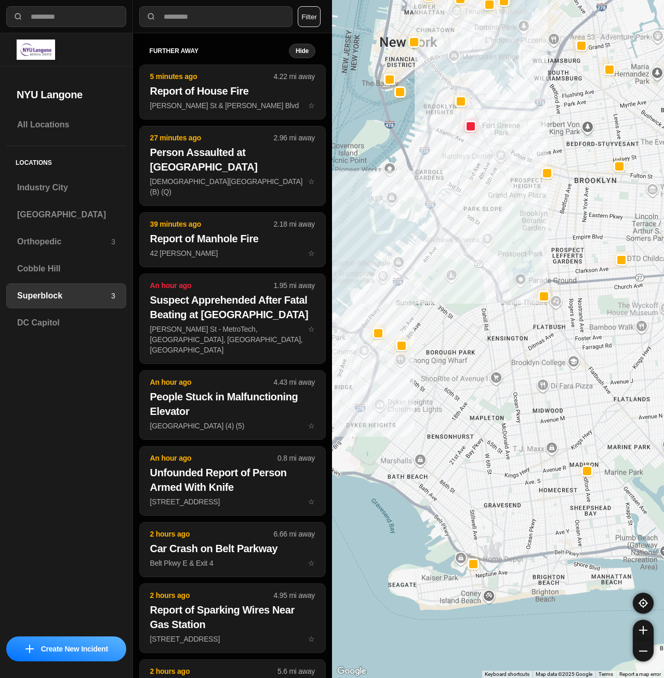
drag, startPoint x: 505, startPoint y: 514, endPoint x: 563, endPoint y: 489, distance: 63.1
click at [563, 489] on div at bounding box center [498, 339] width 332 height 678
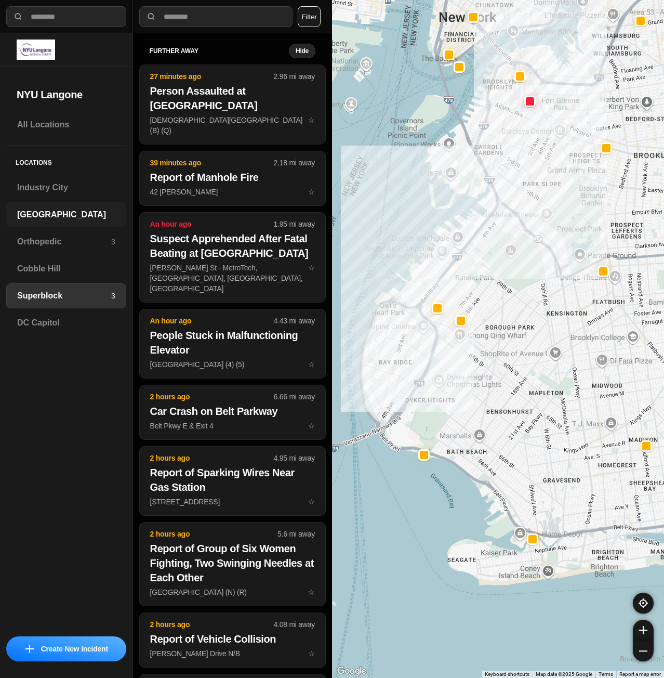
click at [18, 212] on h3 "[GEOGRAPHIC_DATA]" at bounding box center [66, 214] width 98 height 12
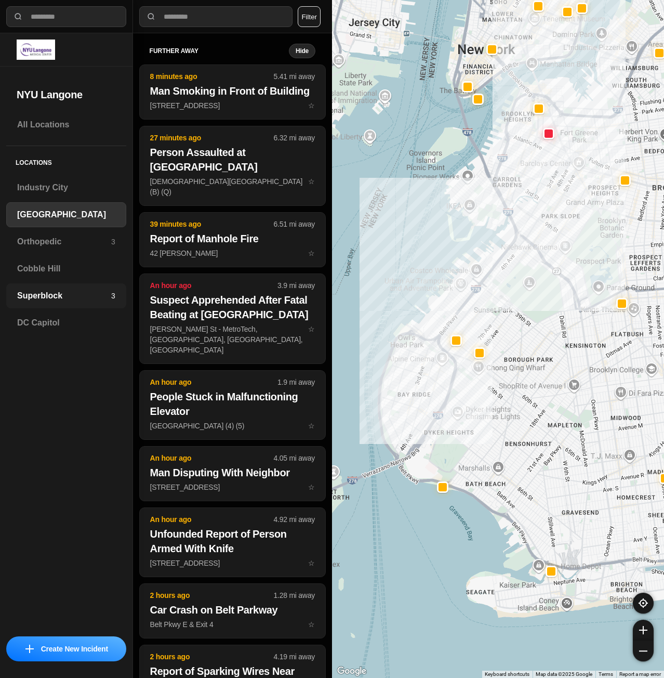
click at [59, 300] on h3 "Superblock" at bounding box center [64, 295] width 94 height 12
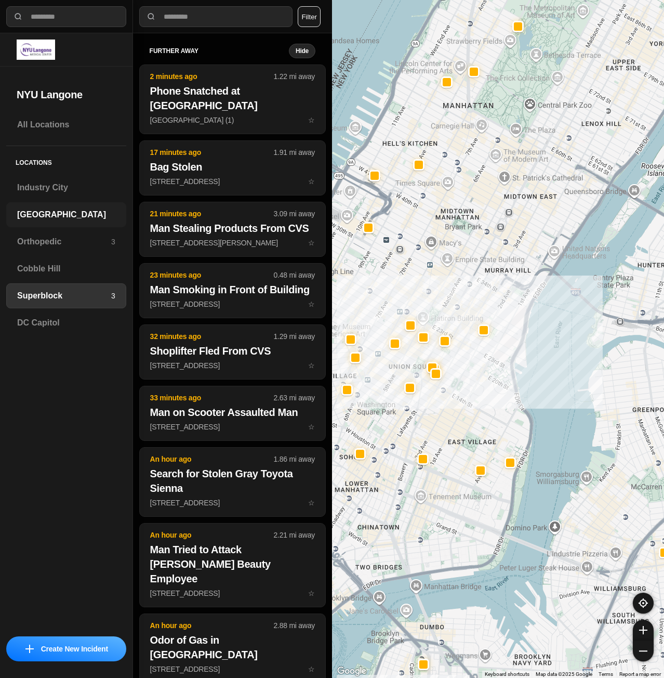
click at [46, 209] on h3 "[GEOGRAPHIC_DATA]" at bounding box center [66, 214] width 98 height 12
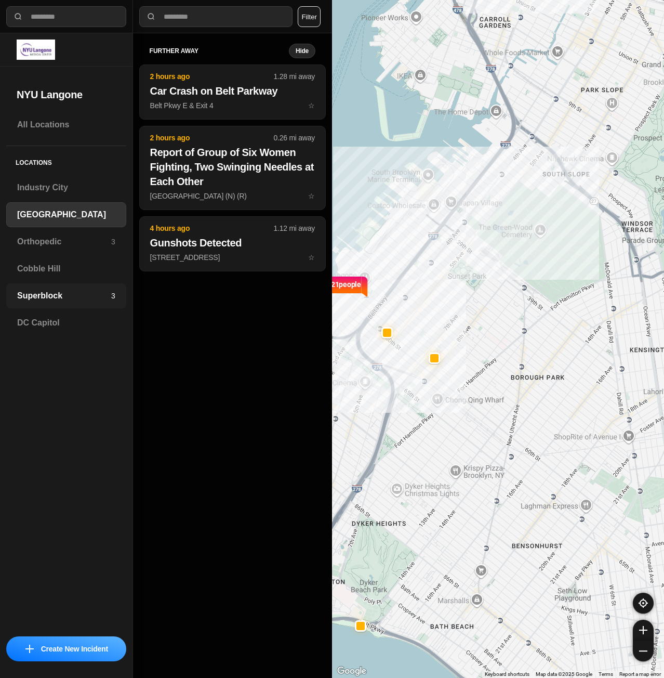
click at [42, 297] on h3 "Superblock" at bounding box center [64, 295] width 94 height 12
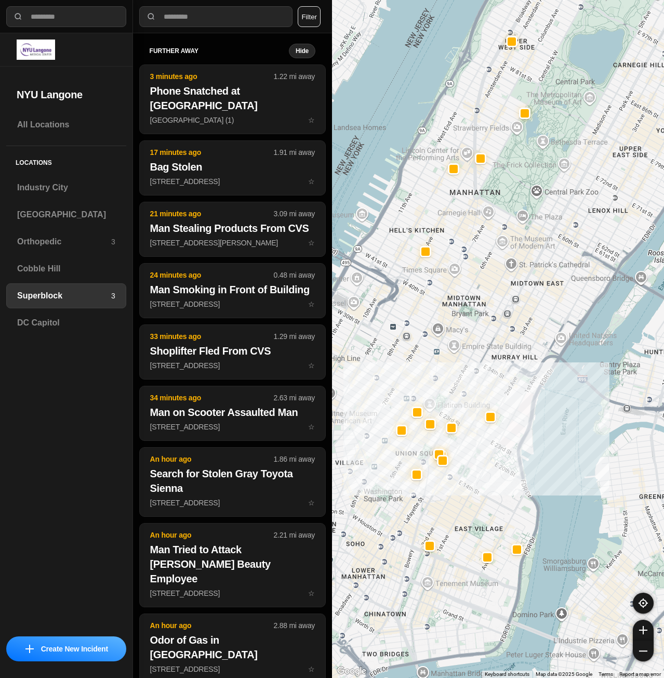
drag, startPoint x: 413, startPoint y: 500, endPoint x: 463, endPoint y: 474, distance: 55.8
click at [463, 474] on div at bounding box center [498, 339] width 332 height 678
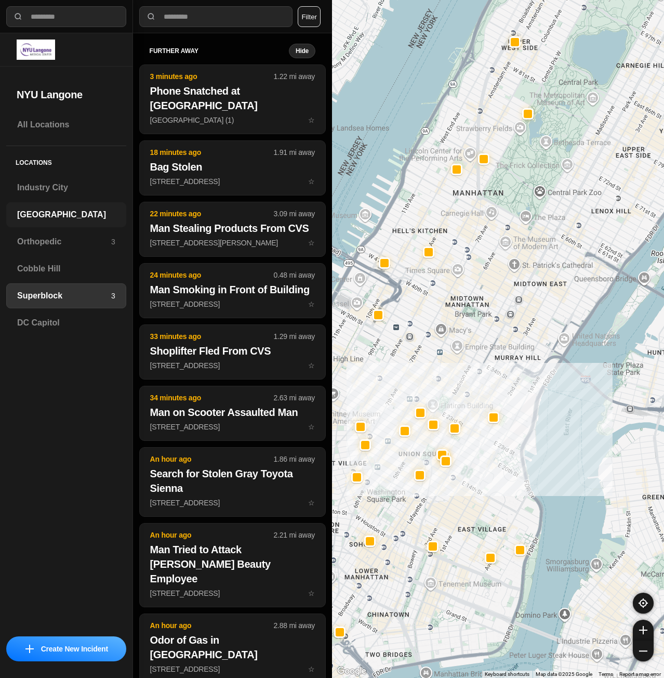
click at [53, 221] on div "[GEOGRAPHIC_DATA]" at bounding box center [66, 214] width 120 height 25
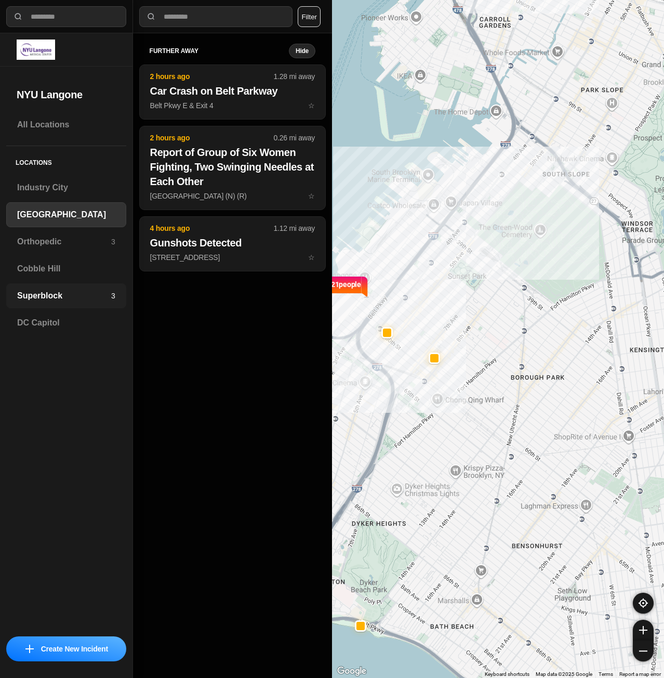
click at [67, 288] on div "Superblock 3" at bounding box center [66, 295] width 120 height 25
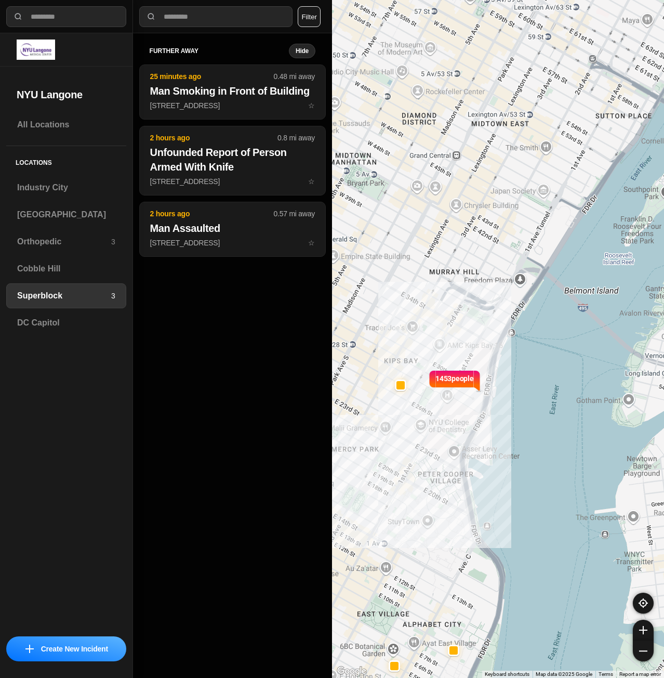
drag, startPoint x: 526, startPoint y: 408, endPoint x: 561, endPoint y: 430, distance: 41.4
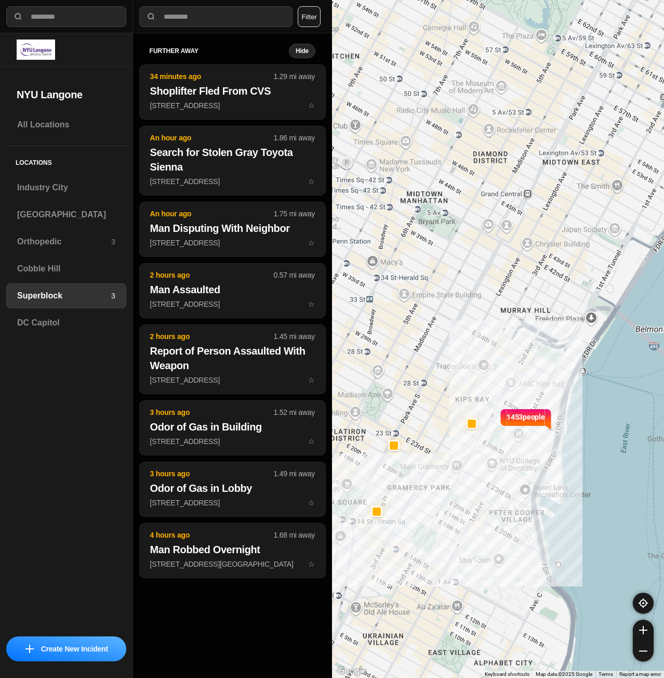
drag, startPoint x: 549, startPoint y: 445, endPoint x: 565, endPoint y: 452, distance: 18.0
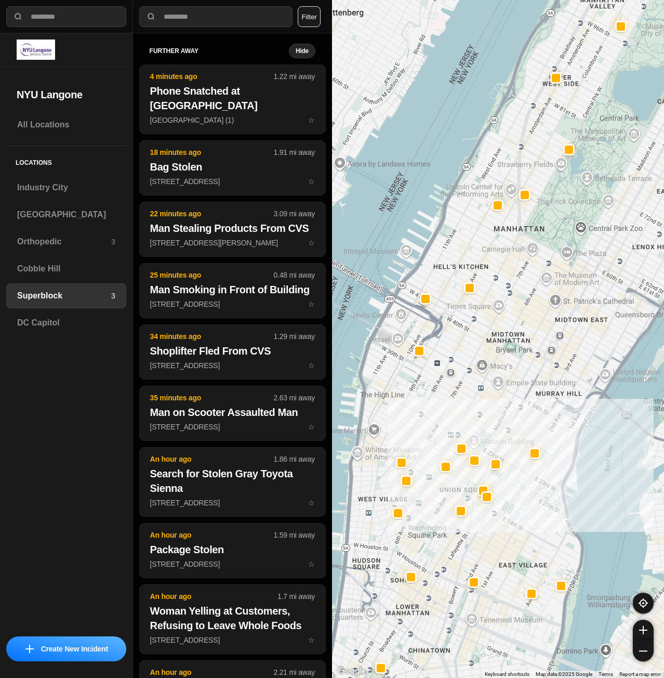
drag, startPoint x: 466, startPoint y: 402, endPoint x: 485, endPoint y: 418, distance: 25.1
click at [485, 418] on div at bounding box center [498, 339] width 332 height 678
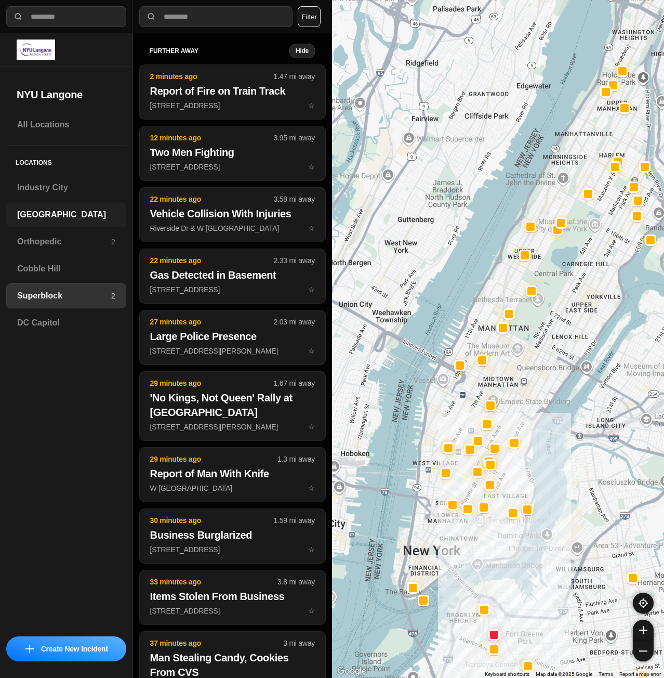
click at [76, 222] on div "[GEOGRAPHIC_DATA]" at bounding box center [66, 214] width 120 height 25
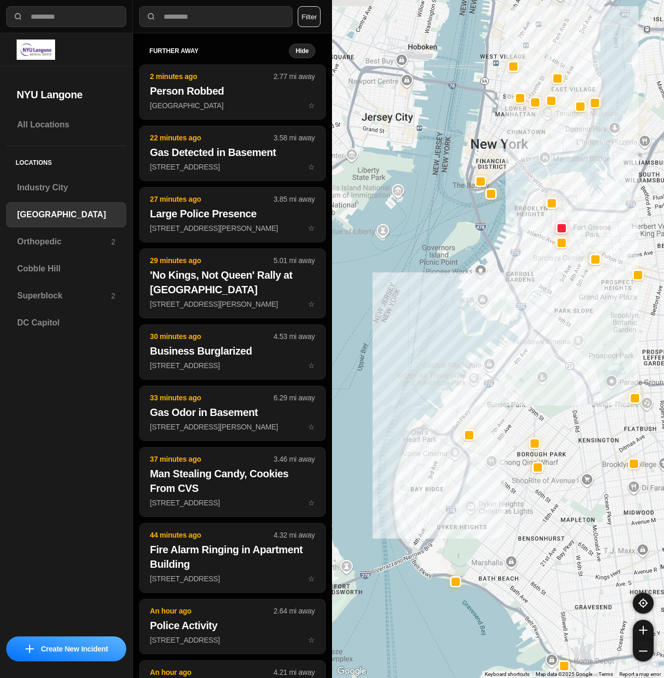
drag, startPoint x: 584, startPoint y: 376, endPoint x: 580, endPoint y: 412, distance: 36.0
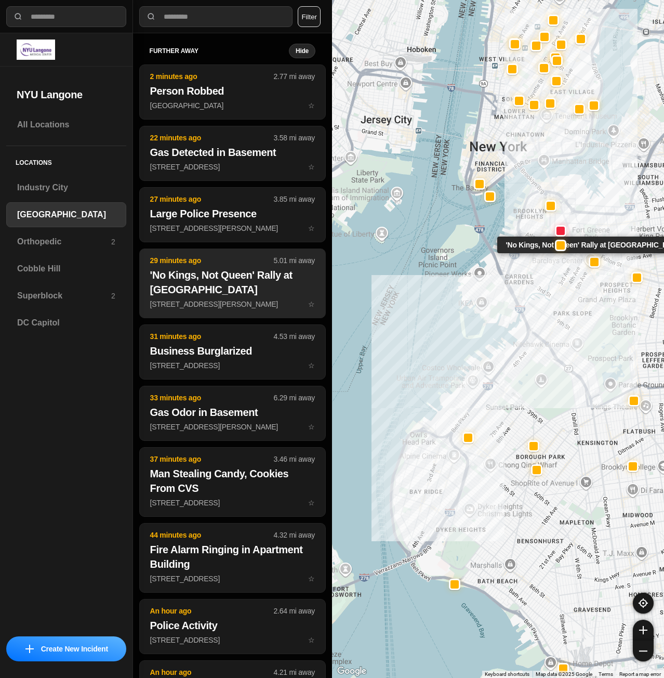
click at [226, 295] on h2 "'No Kings, Not Queen' Rally at [GEOGRAPHIC_DATA]" at bounding box center [232, 282] width 165 height 29
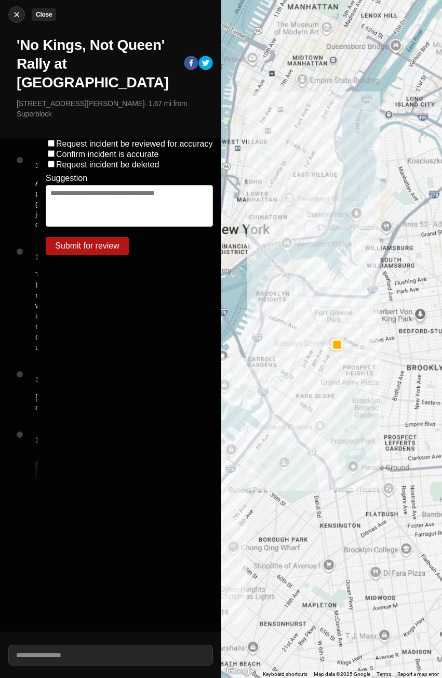
click at [15, 12] on img at bounding box center [16, 14] width 10 height 10
select select "*"
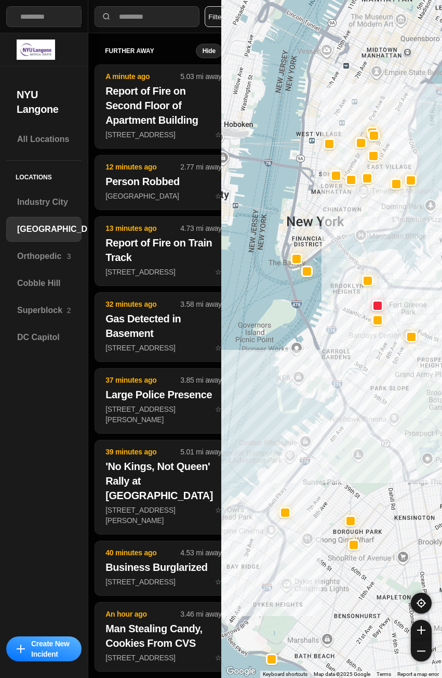
drag, startPoint x: 358, startPoint y: 367, endPoint x: 363, endPoint y: 446, distance: 78.6
click at [363, 446] on div at bounding box center [331, 339] width 221 height 678
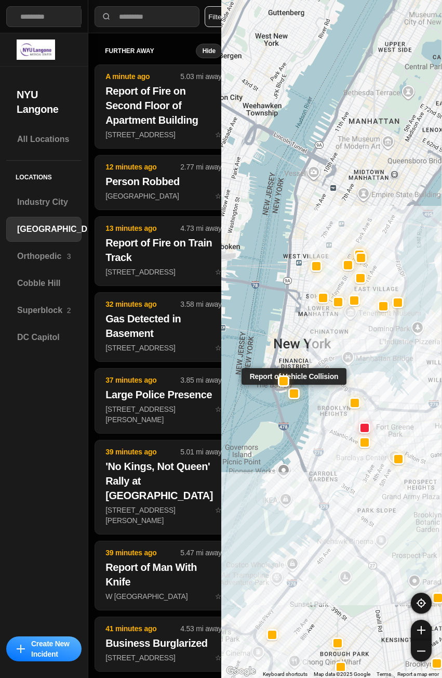
drag, startPoint x: 308, startPoint y: 273, endPoint x: 296, endPoint y: 370, distance: 97.4
click at [296, 370] on div "Report of Vehicle Collision" at bounding box center [331, 339] width 221 height 678
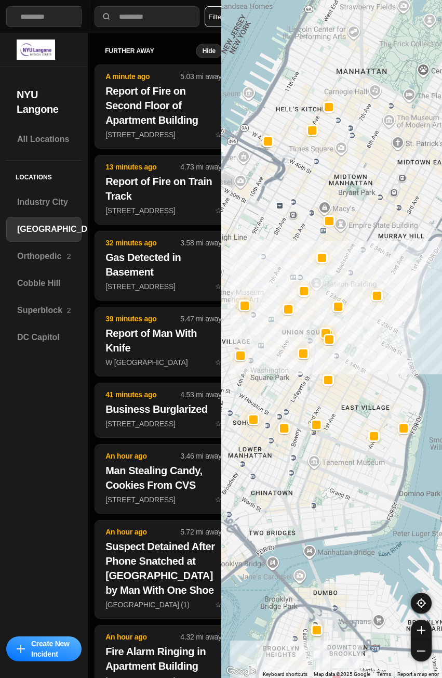
drag, startPoint x: 368, startPoint y: 272, endPoint x: 337, endPoint y: 322, distance: 58.8
click at [351, 329] on div "421 people" at bounding box center [331, 339] width 221 height 678
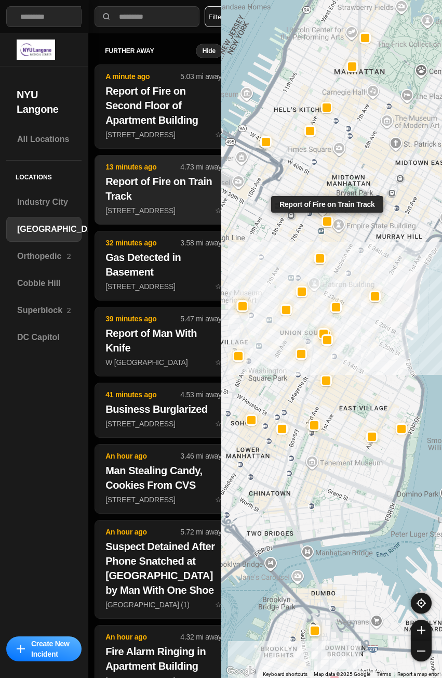
click at [149, 193] on h2 "Report of Fire on Train Track" at bounding box center [163, 188] width 116 height 29
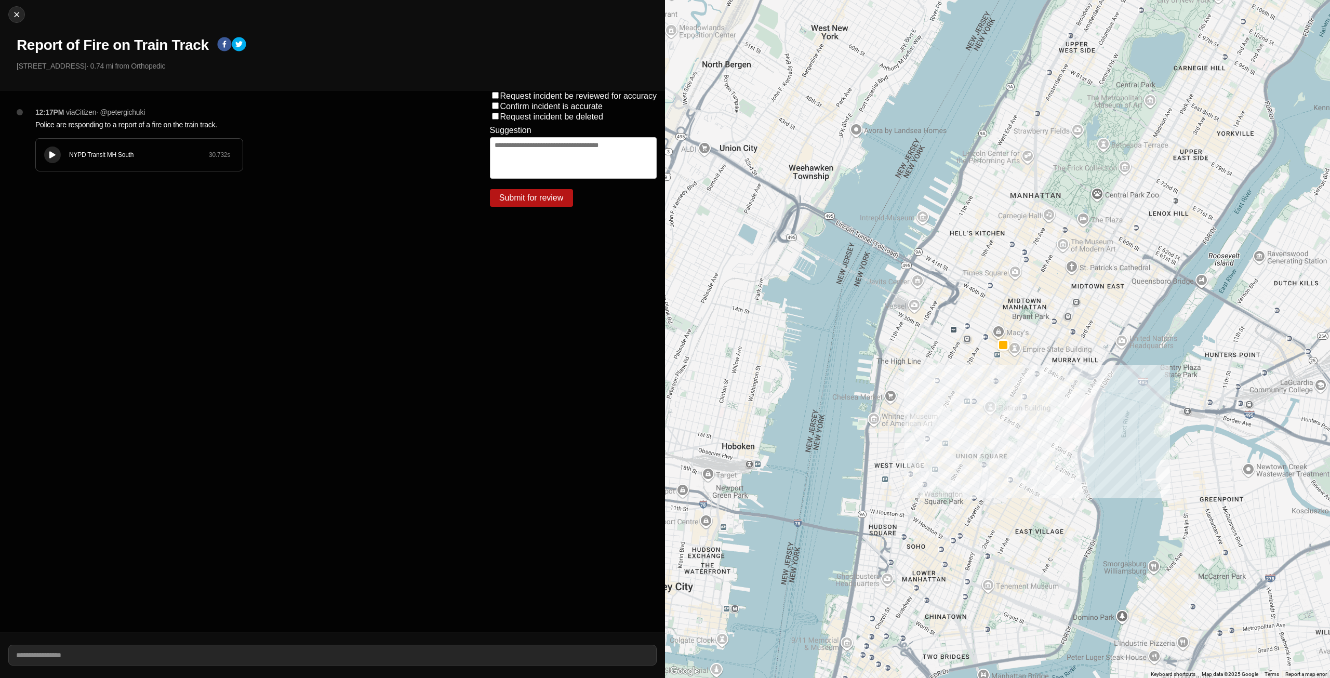
drag, startPoint x: 41, startPoint y: 175, endPoint x: 46, endPoint y: 174, distance: 5.3
click at [42, 175] on div "12:17PM via Citizen · @ petergichuki Police are responding to a report of a fir…" at bounding box center [246, 149] width 438 height 85
click at [54, 161] on button at bounding box center [52, 155] width 17 height 17
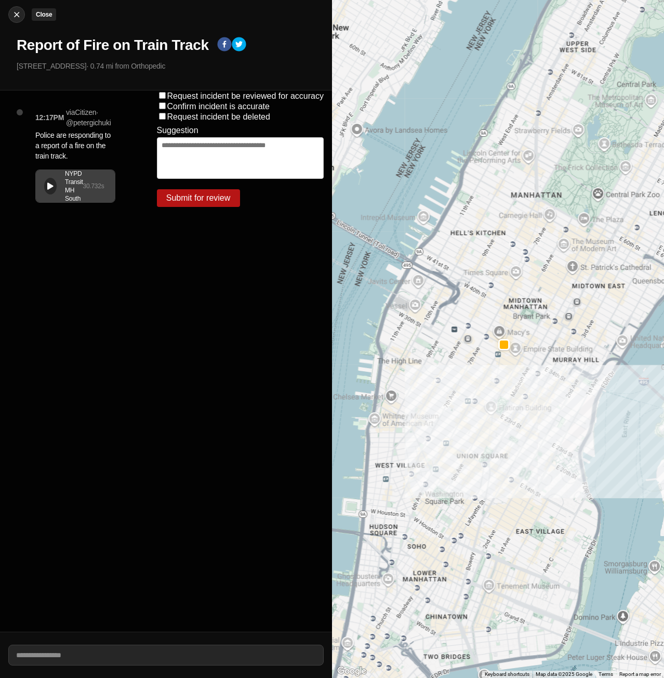
click at [15, 11] on img at bounding box center [16, 14] width 10 height 10
select select "*"
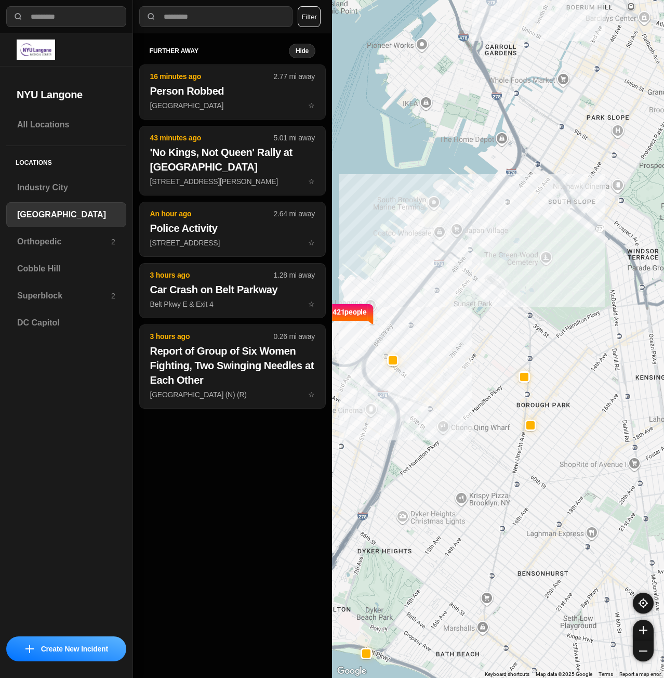
drag, startPoint x: 479, startPoint y: 293, endPoint x: 487, endPoint y: 321, distance: 29.1
click at [487, 321] on div "421 people" at bounding box center [498, 339] width 332 height 678
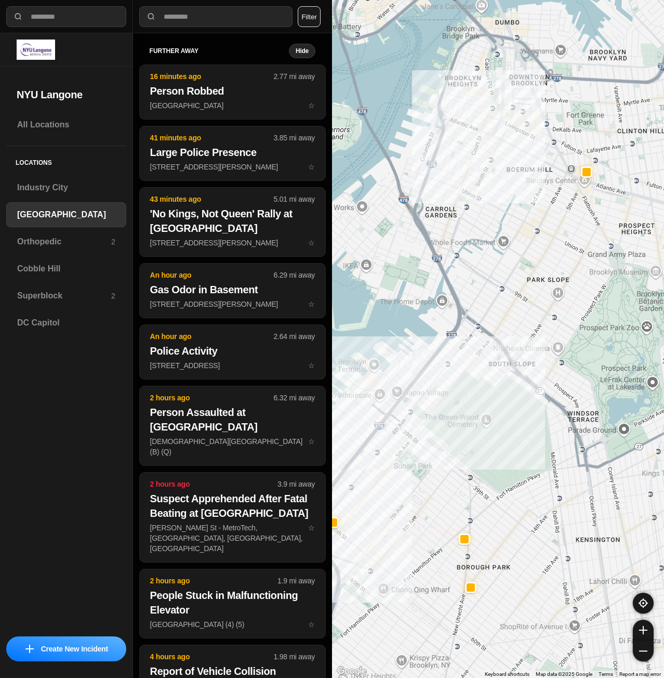
drag, startPoint x: 553, startPoint y: 226, endPoint x: 484, endPoint y: 388, distance: 176.1
click at [484, 388] on div "421 people" at bounding box center [498, 339] width 332 height 678
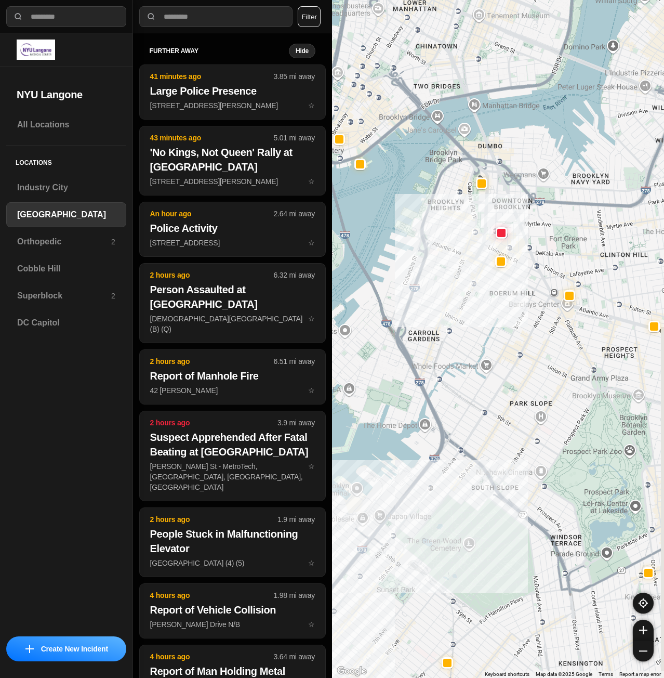
drag, startPoint x: 520, startPoint y: 273, endPoint x: 513, endPoint y: 392, distance: 119.8
click at [513, 392] on div "421 people" at bounding box center [498, 339] width 332 height 678
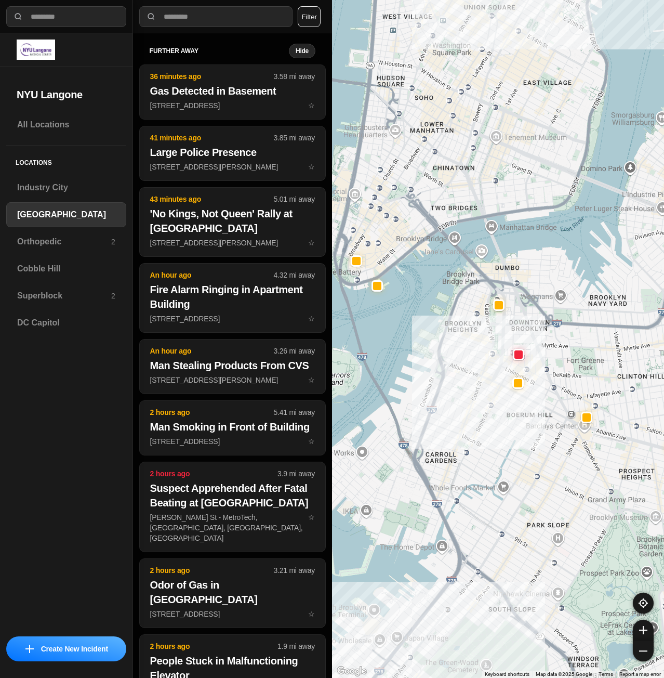
drag, startPoint x: 469, startPoint y: 194, endPoint x: 488, endPoint y: 312, distance: 119.4
click at [488, 312] on div "421 people" at bounding box center [498, 339] width 332 height 678
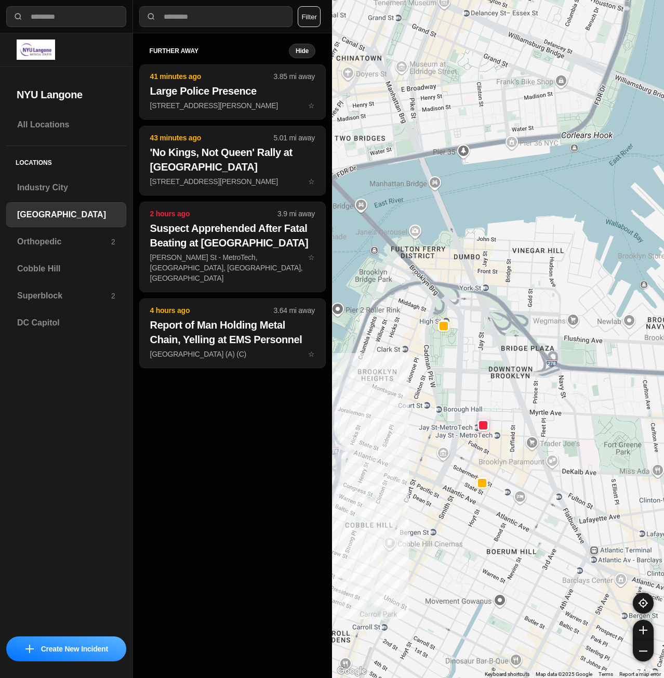
drag, startPoint x: 561, startPoint y: 388, endPoint x: 460, endPoint y: 393, distance: 100.4
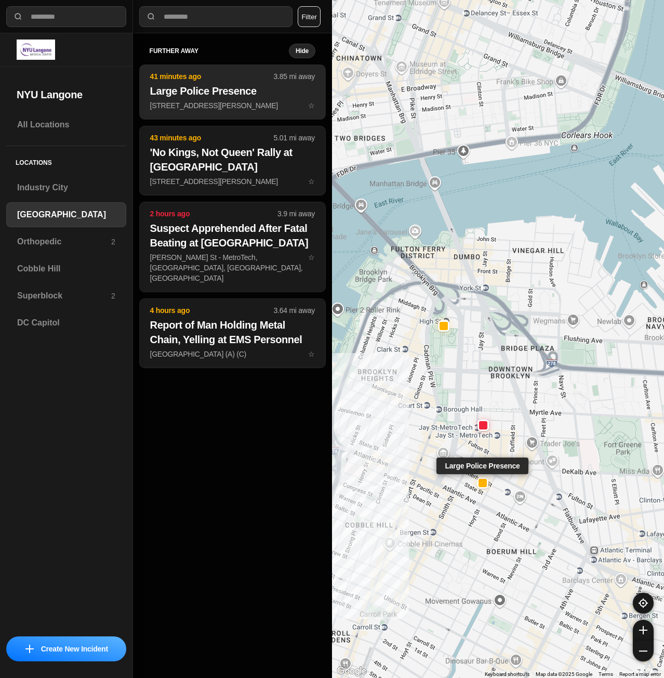
click at [245, 104] on p "[STREET_ADDRESS][PERSON_NAME] ☆" at bounding box center [232, 105] width 165 height 10
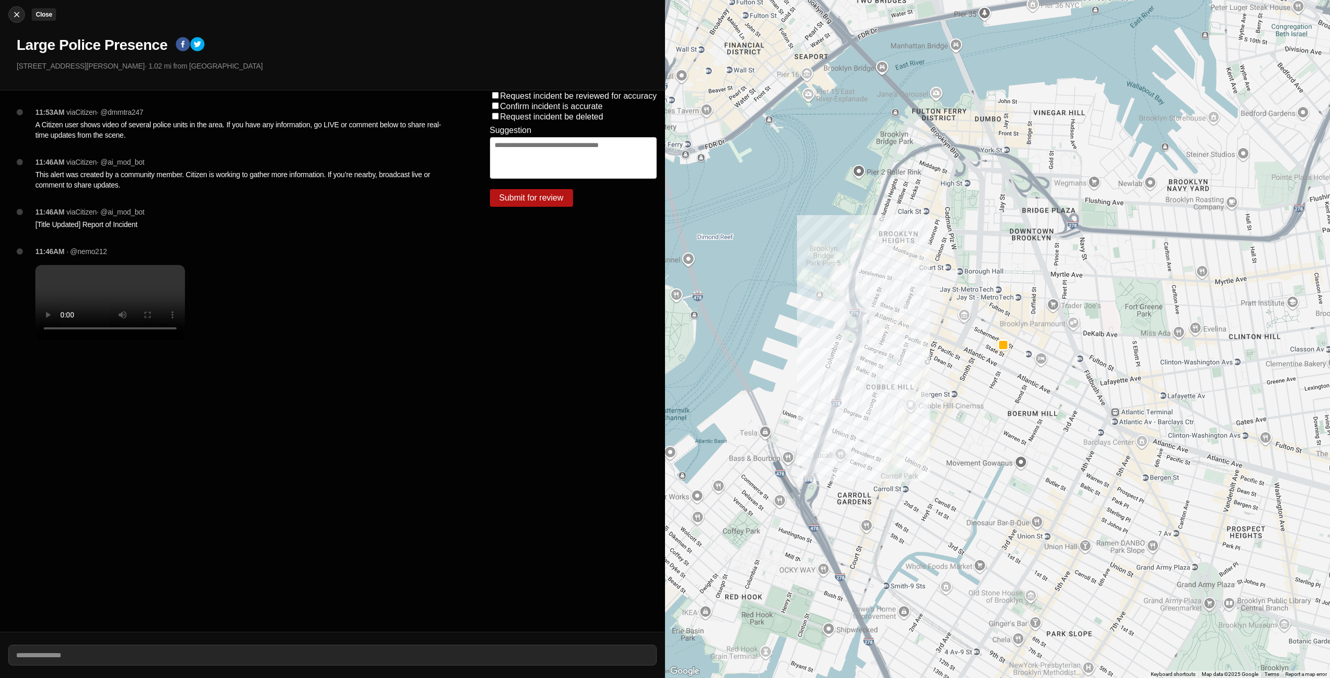
click at [15, 19] on img at bounding box center [16, 14] width 10 height 10
select select "*"
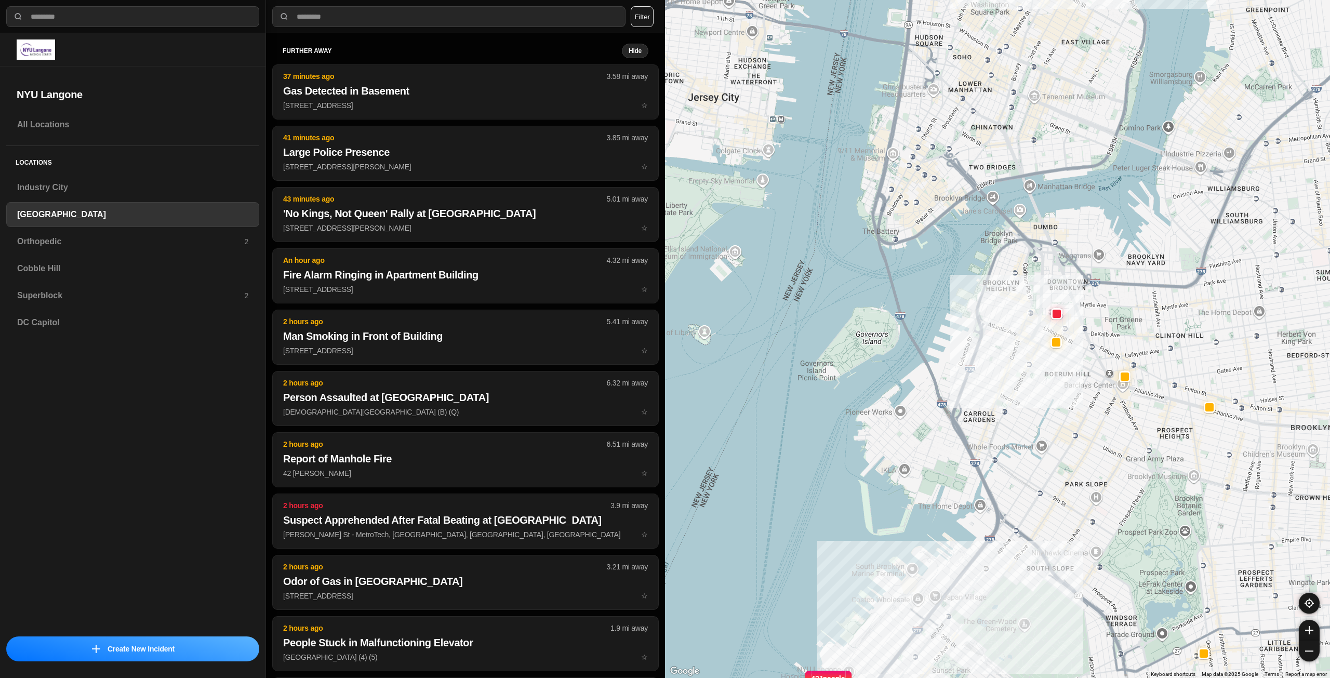
drag, startPoint x: 1046, startPoint y: 532, endPoint x: 1058, endPoint y: 569, distance: 39.3
click at [664, 601] on div "421 people" at bounding box center [997, 339] width 665 height 678
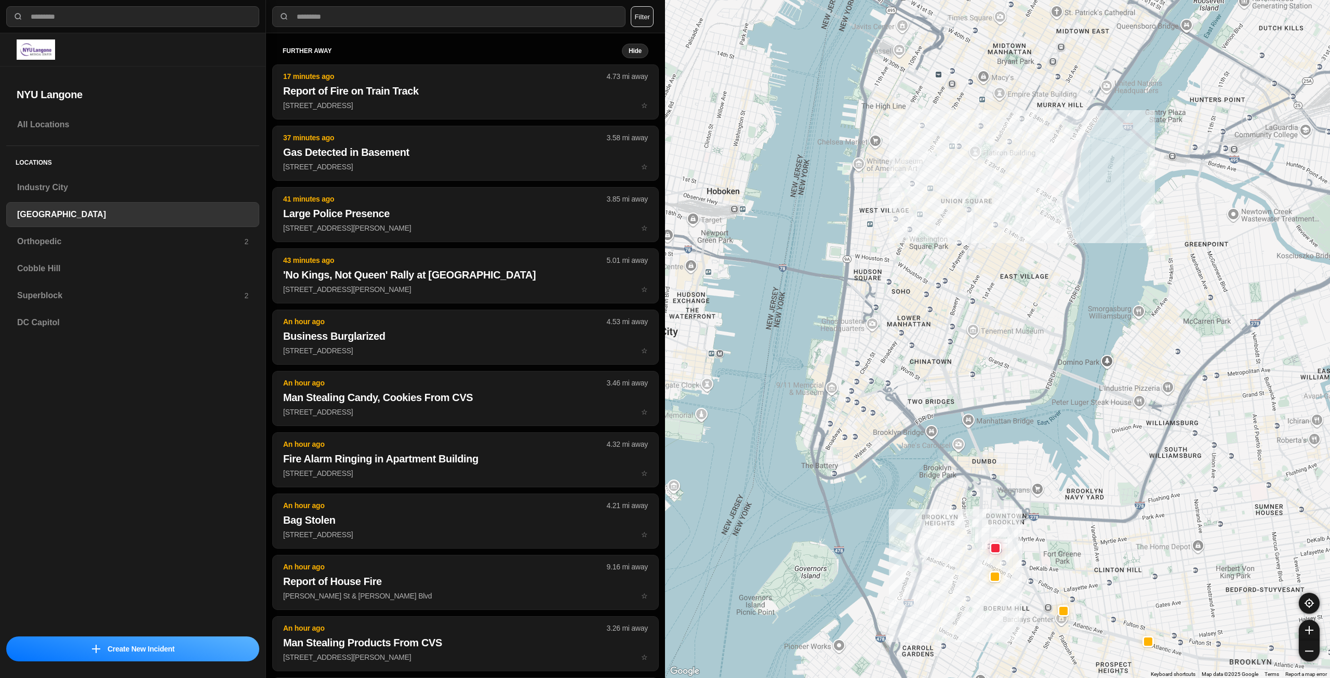
drag, startPoint x: 1071, startPoint y: 336, endPoint x: 1007, endPoint y: 536, distance: 210.0
click at [664, 541] on div "421 people" at bounding box center [997, 339] width 665 height 678
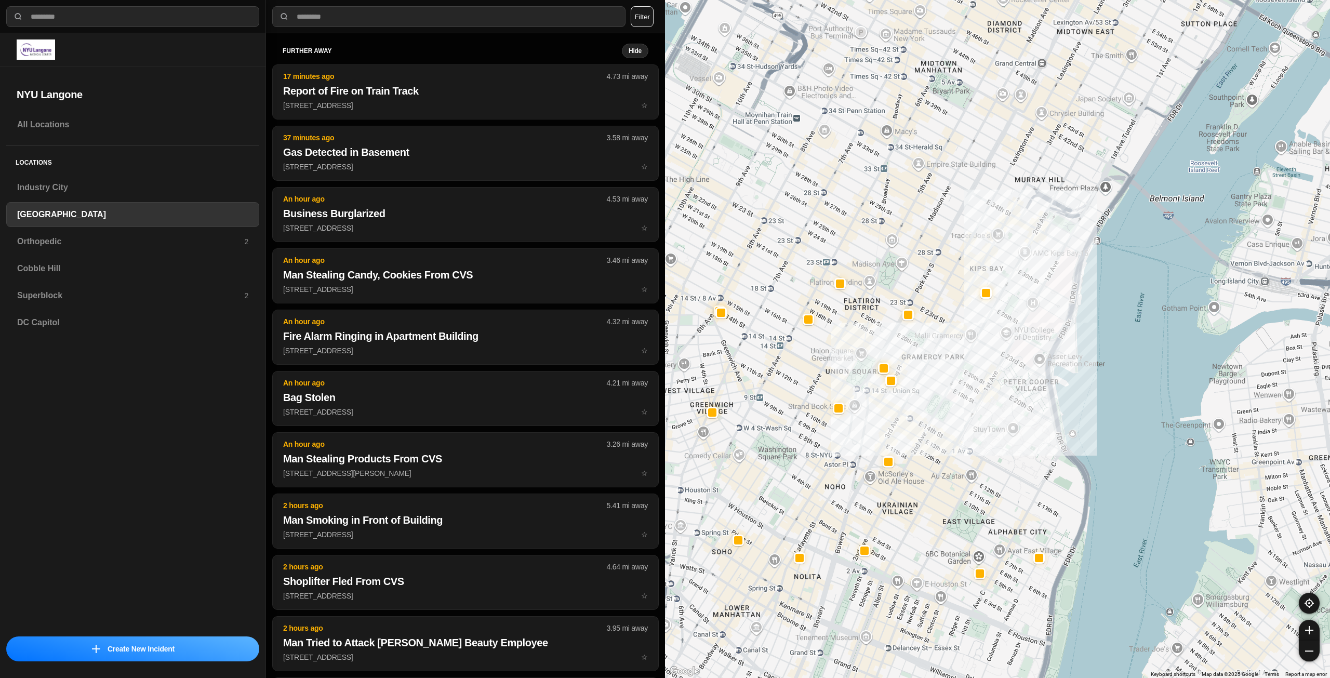
drag, startPoint x: 1028, startPoint y: 262, endPoint x: 966, endPoint y: 511, distance: 256.5
click at [664, 511] on div "421 people" at bounding box center [997, 339] width 665 height 678
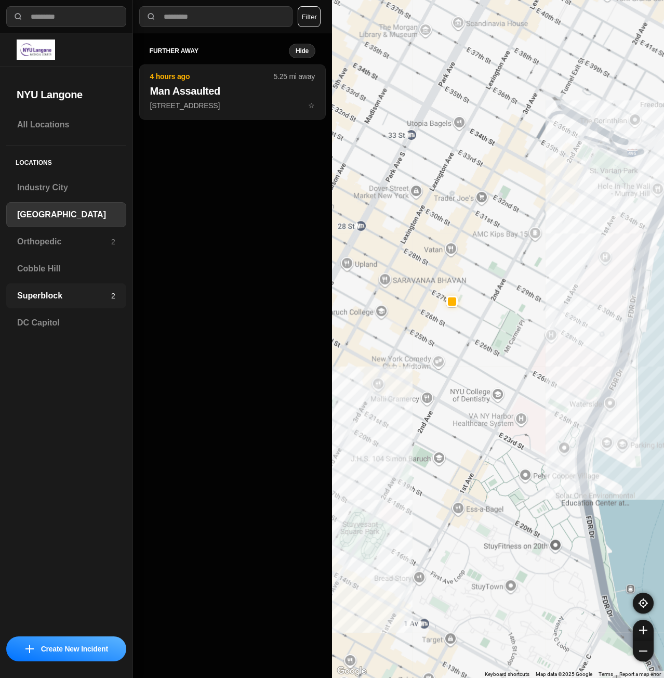
click at [52, 302] on div "Superblock 2" at bounding box center [66, 295] width 120 height 25
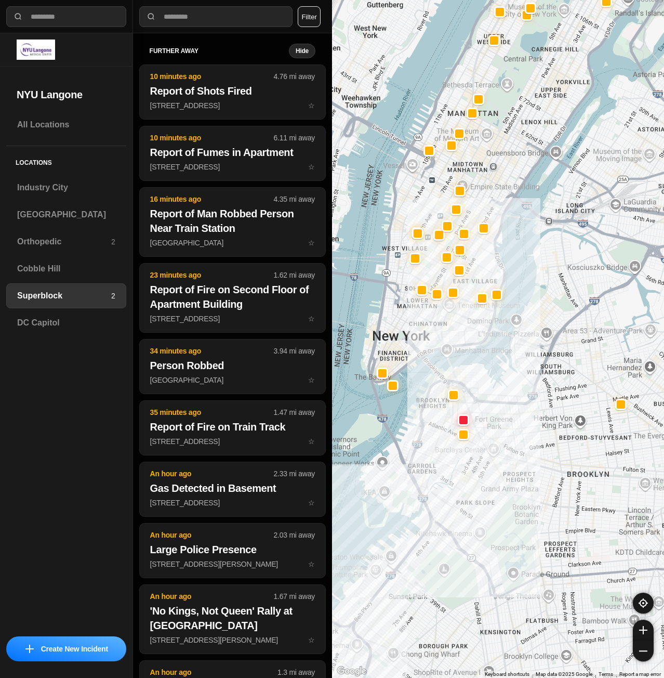
drag, startPoint x: 560, startPoint y: 566, endPoint x: 528, endPoint y: 317, distance: 250.9
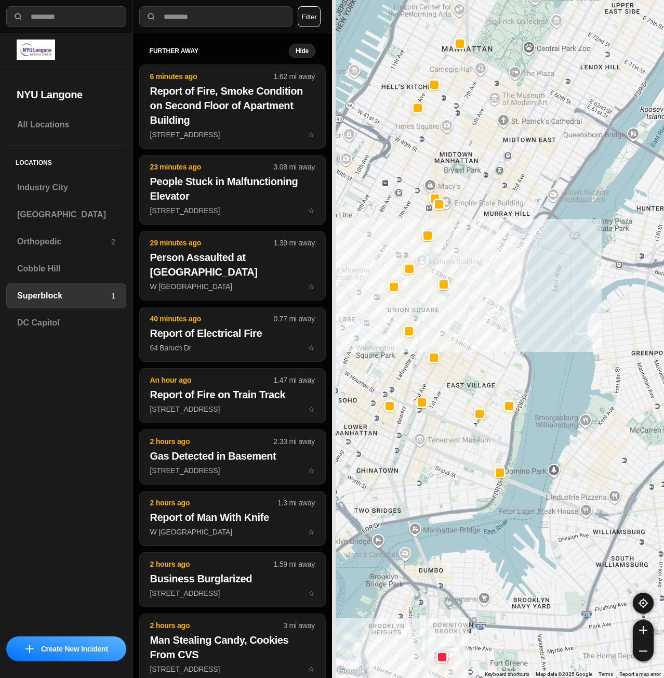
drag, startPoint x: 480, startPoint y: 208, endPoint x: 621, endPoint y: 326, distance: 183.7
click at [621, 326] on div at bounding box center [498, 339] width 332 height 678
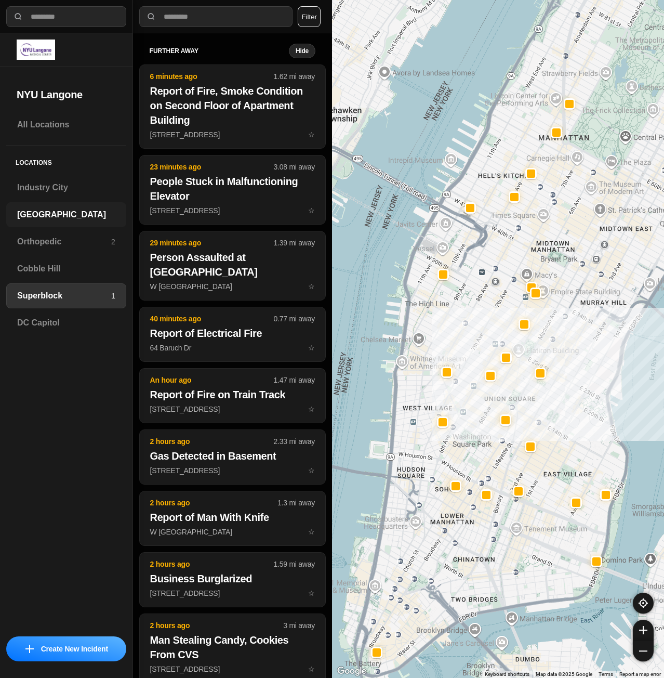
click at [97, 217] on h3 "[GEOGRAPHIC_DATA]" at bounding box center [66, 214] width 98 height 12
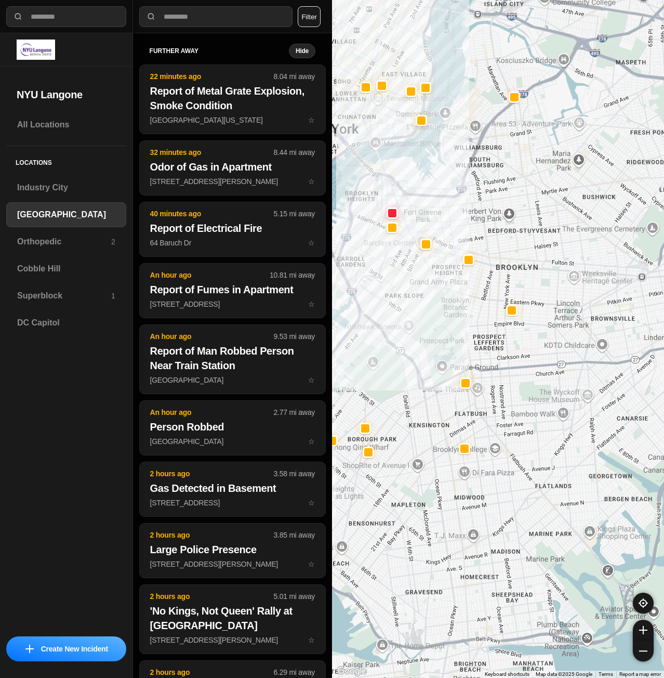
drag, startPoint x: 512, startPoint y: 223, endPoint x: 418, endPoint y: 264, distance: 102.2
click at [418, 264] on div at bounding box center [498, 339] width 332 height 678
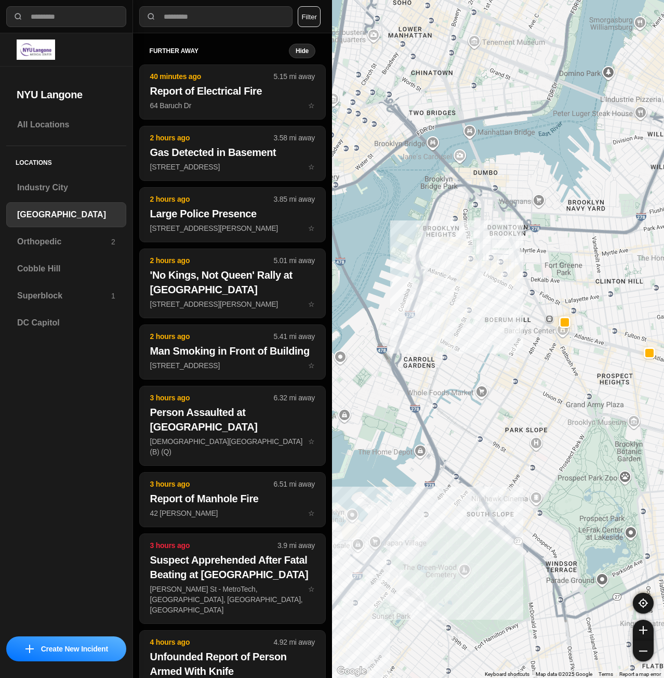
drag, startPoint x: 431, startPoint y: 233, endPoint x: 601, endPoint y: 325, distance: 193.2
click at [603, 325] on div "421 people" at bounding box center [498, 339] width 332 height 678
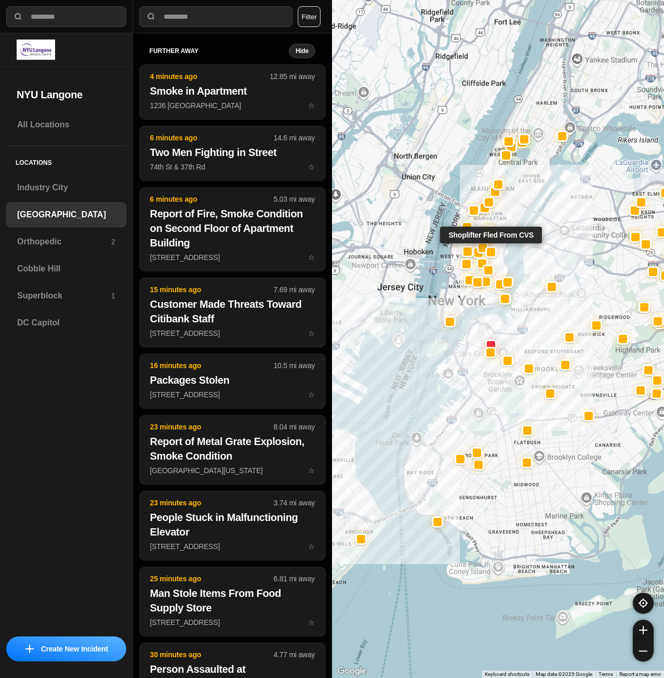
drag, startPoint x: 496, startPoint y: 155, endPoint x: 496, endPoint y: 253, distance: 97.7
click at [496, 253] on div at bounding box center [490, 251] width 11 height 11
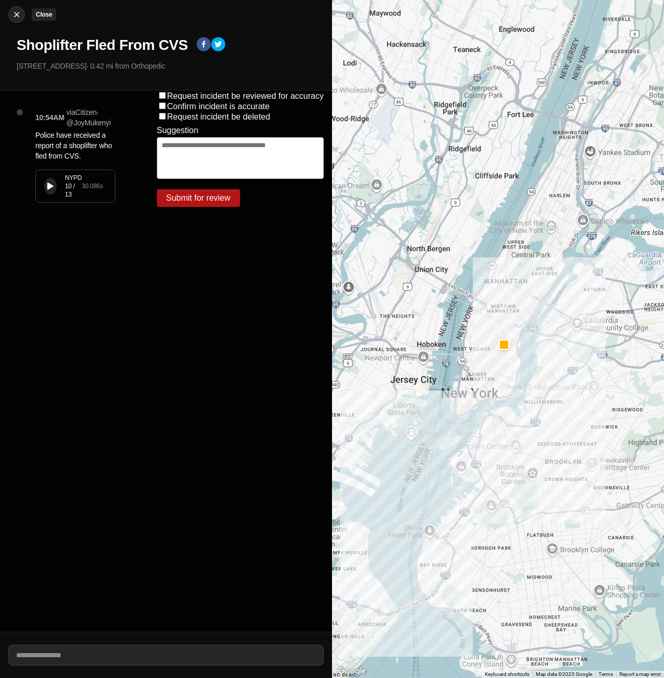
click at [16, 9] on img at bounding box center [16, 14] width 10 height 10
select select "*"
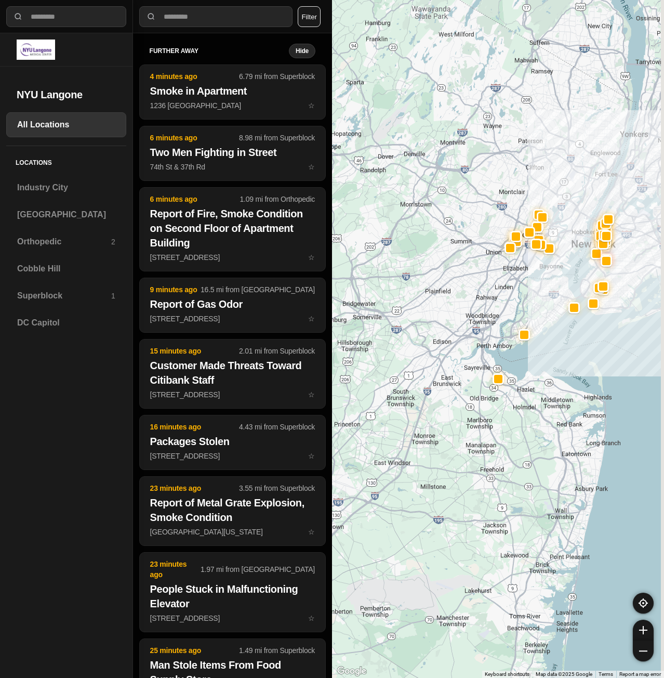
drag, startPoint x: 641, startPoint y: 266, endPoint x: 555, endPoint y: 359, distance: 126.5
click at [556, 370] on div at bounding box center [498, 339] width 332 height 678
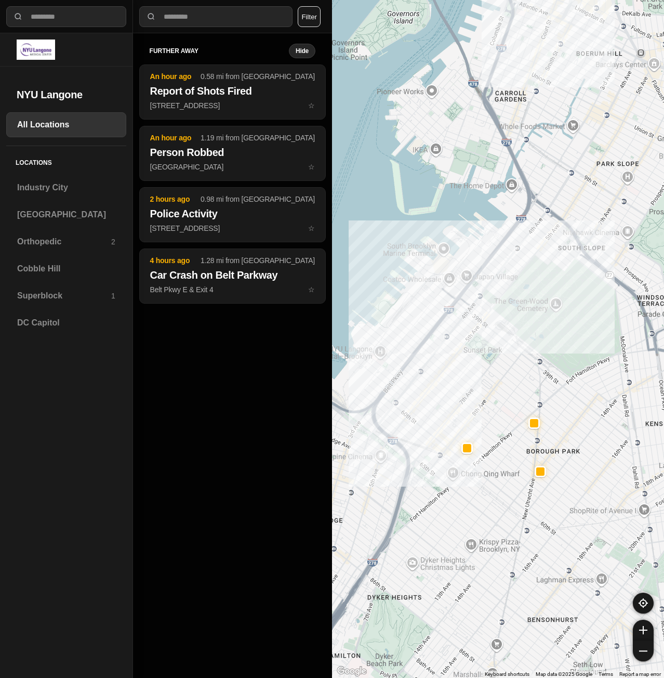
drag, startPoint x: 573, startPoint y: 266, endPoint x: 589, endPoint y: 416, distance: 151.5
click at [589, 416] on div at bounding box center [498, 339] width 332 height 678
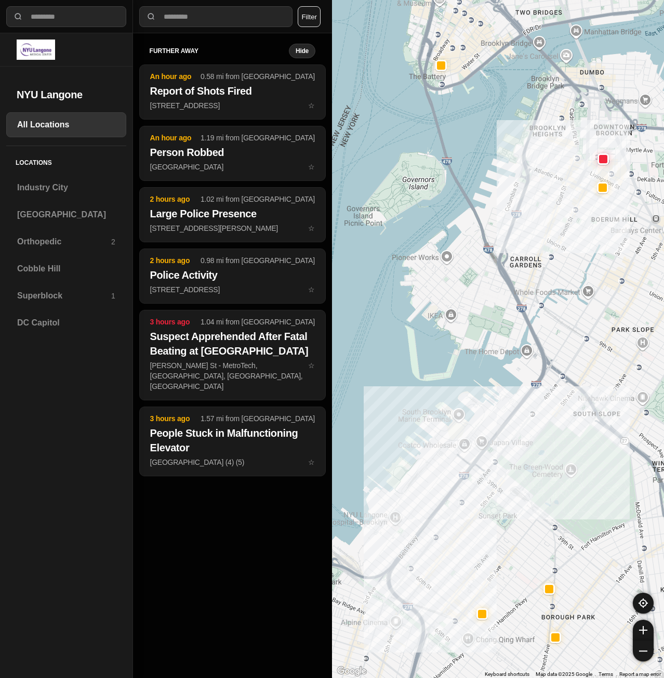
drag, startPoint x: 600, startPoint y: 282, endPoint x: 580, endPoint y: 457, distance: 176.3
click at [581, 459] on div at bounding box center [498, 339] width 332 height 678
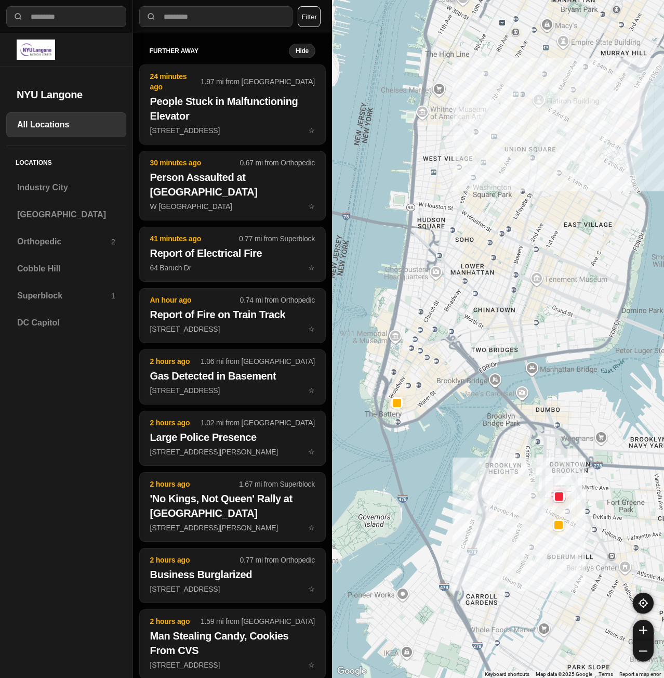
drag, startPoint x: 565, startPoint y: 373, endPoint x: 556, endPoint y: 433, distance: 61.4
click at [556, 433] on div at bounding box center [498, 339] width 332 height 678
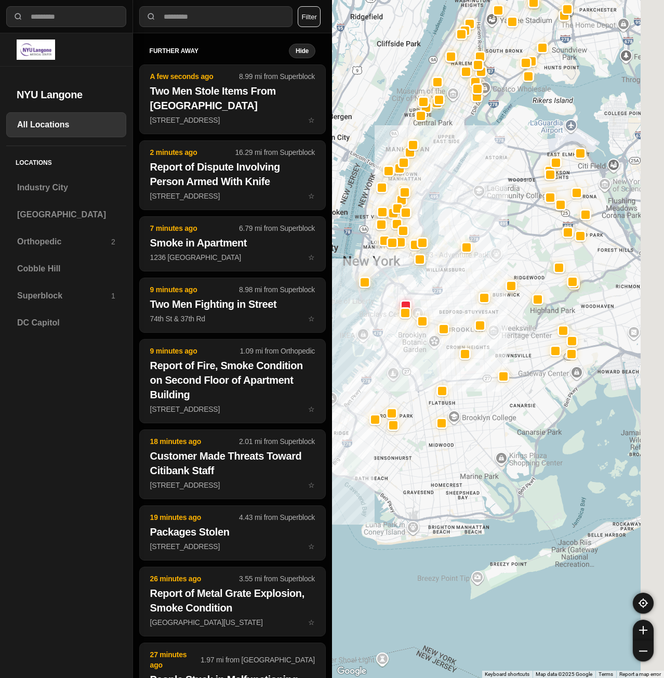
drag, startPoint x: 574, startPoint y: 504, endPoint x: 483, endPoint y: 404, distance: 135.4
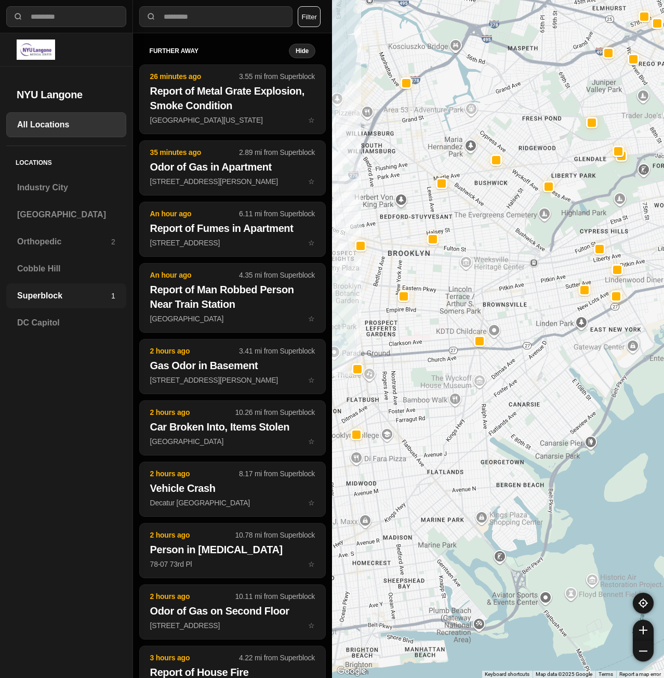
click at [74, 296] on h3 "Superblock" at bounding box center [64, 295] width 94 height 12
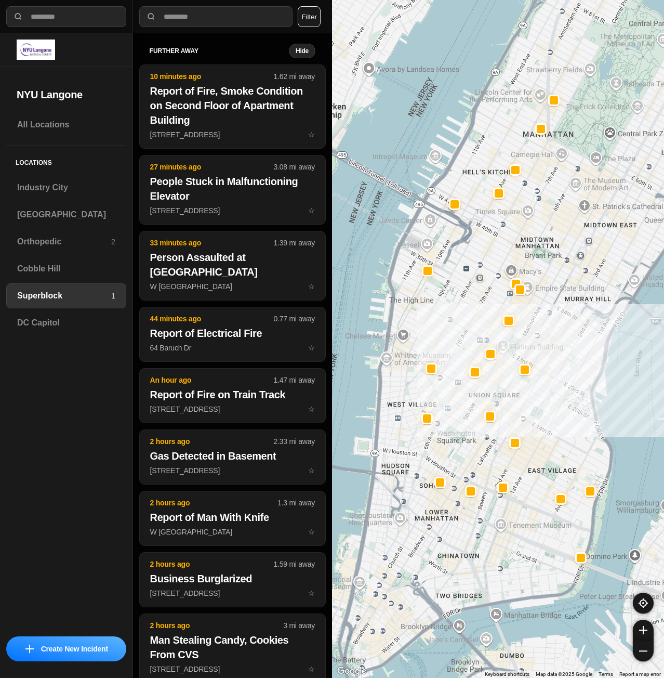
drag, startPoint x: 490, startPoint y: 458, endPoint x: 552, endPoint y: 391, distance: 91.2
click at [552, 391] on div at bounding box center [498, 339] width 332 height 678
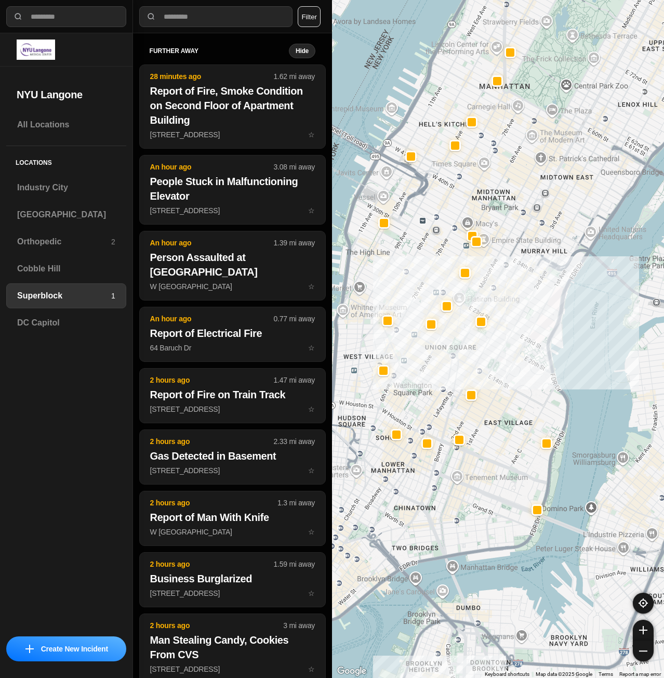
drag, startPoint x: 656, startPoint y: 431, endPoint x: 584, endPoint y: 388, distance: 84.4
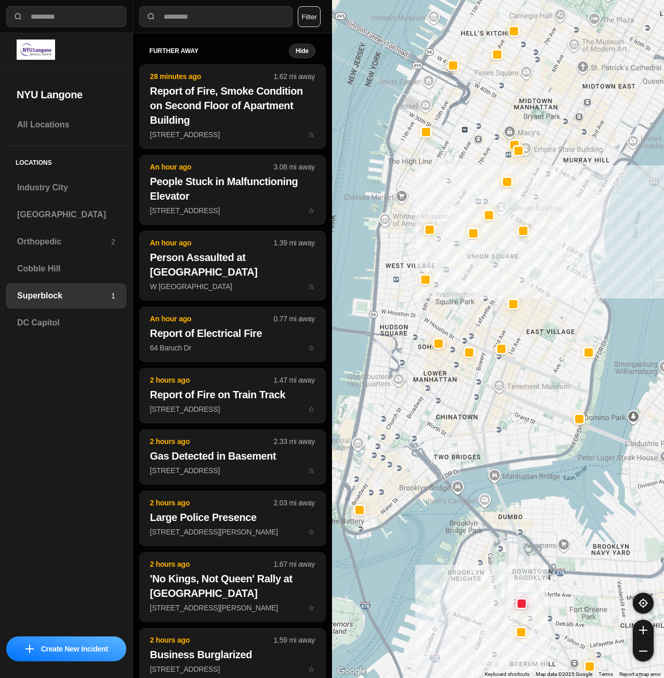
drag, startPoint x: 545, startPoint y: 430, endPoint x: 600, endPoint y: 341, distance: 105.0
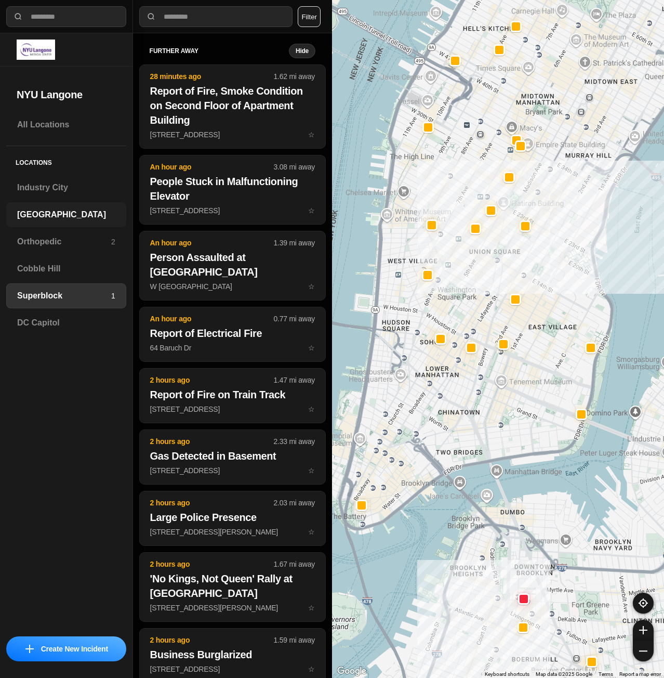
click at [55, 213] on h3 "[GEOGRAPHIC_DATA]" at bounding box center [66, 214] width 98 height 12
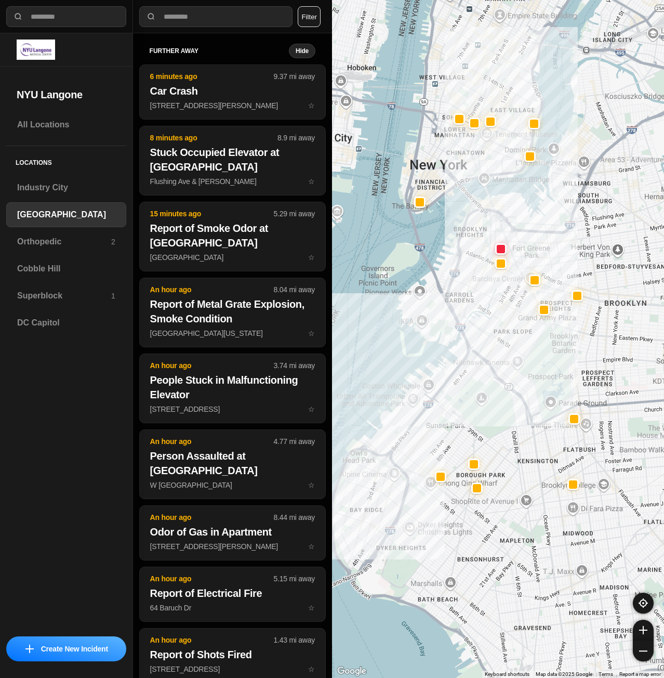
drag, startPoint x: 544, startPoint y: 305, endPoint x: 490, endPoint y: 418, distance: 125.3
click at [490, 418] on div at bounding box center [498, 339] width 332 height 678
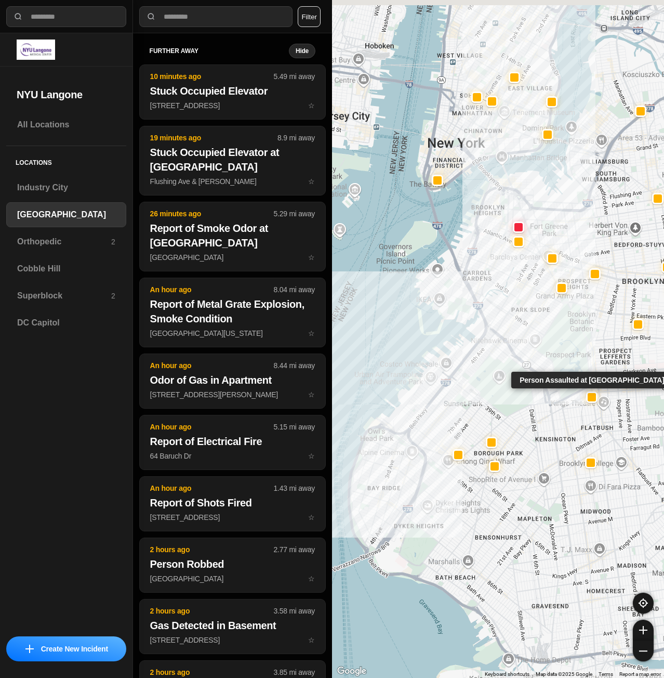
drag, startPoint x: 579, startPoint y: 381, endPoint x: 588, endPoint y: 392, distance: 13.7
click at [588, 392] on div "Person Assaulted at [GEOGRAPHIC_DATA]" at bounding box center [498, 339] width 332 height 678
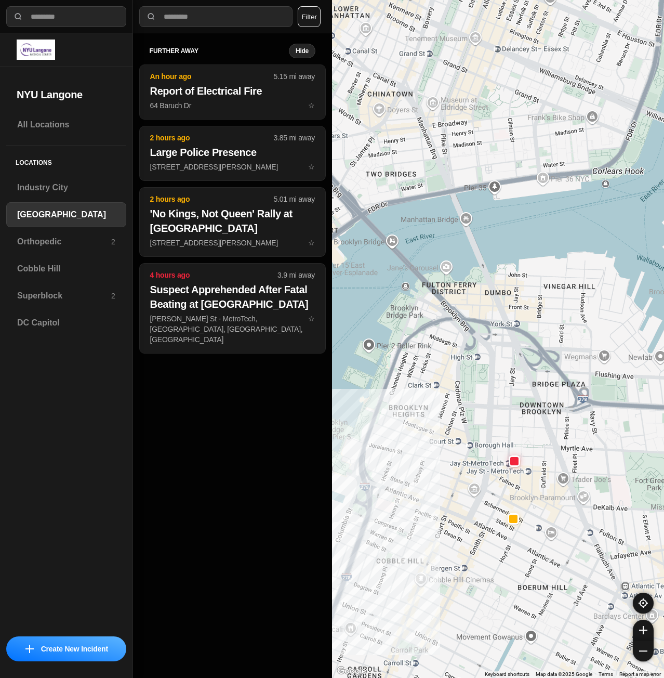
drag, startPoint x: 534, startPoint y: 326, endPoint x: 505, endPoint y: 402, distance: 81.9
click at [508, 427] on div "421 people" at bounding box center [498, 339] width 332 height 678
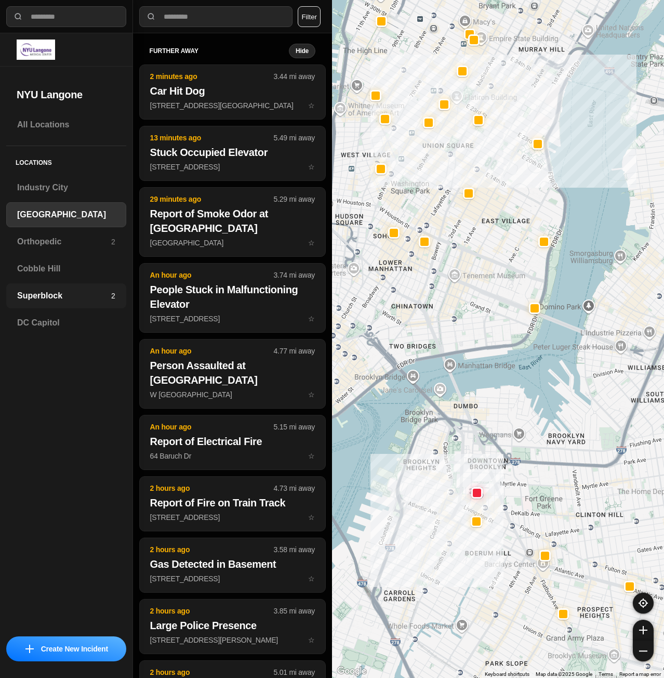
click at [59, 286] on div "Superblock 2" at bounding box center [66, 295] width 120 height 25
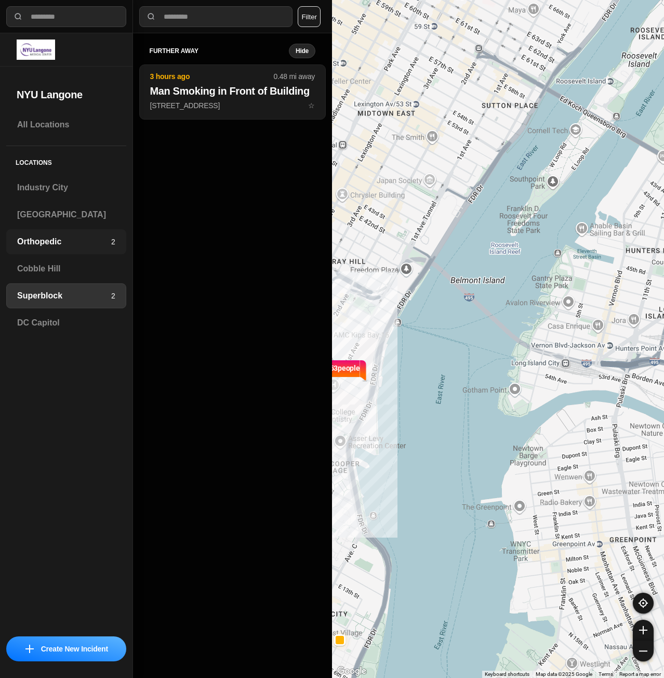
click at [51, 232] on div "Orthopedic 2" at bounding box center [66, 241] width 120 height 25
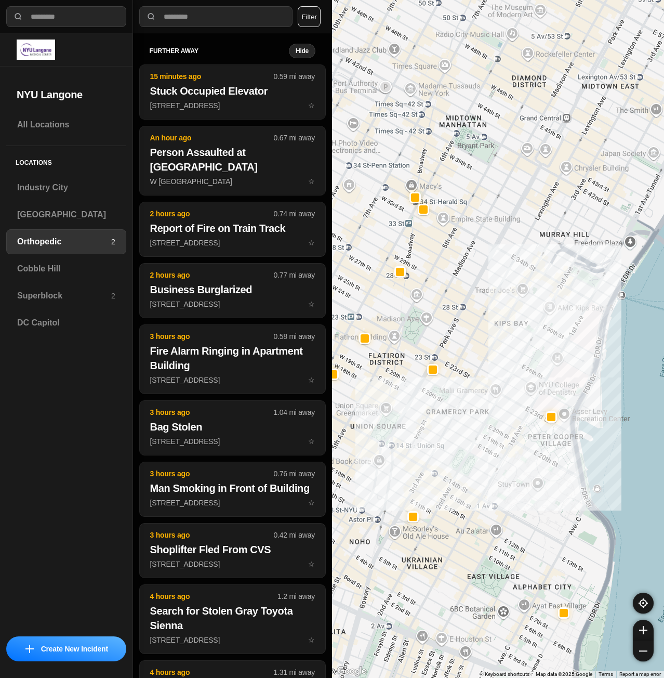
drag, startPoint x: 598, startPoint y: 488, endPoint x: 509, endPoint y: 548, distance: 106.7
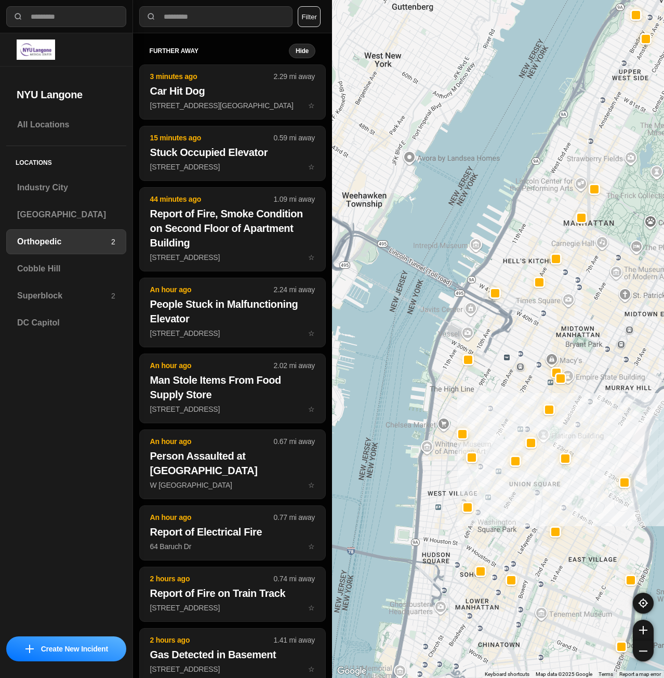
drag, startPoint x: 496, startPoint y: 513, endPoint x: 572, endPoint y: 513, distance: 76.4
click at [572, 513] on div at bounding box center [498, 339] width 332 height 678
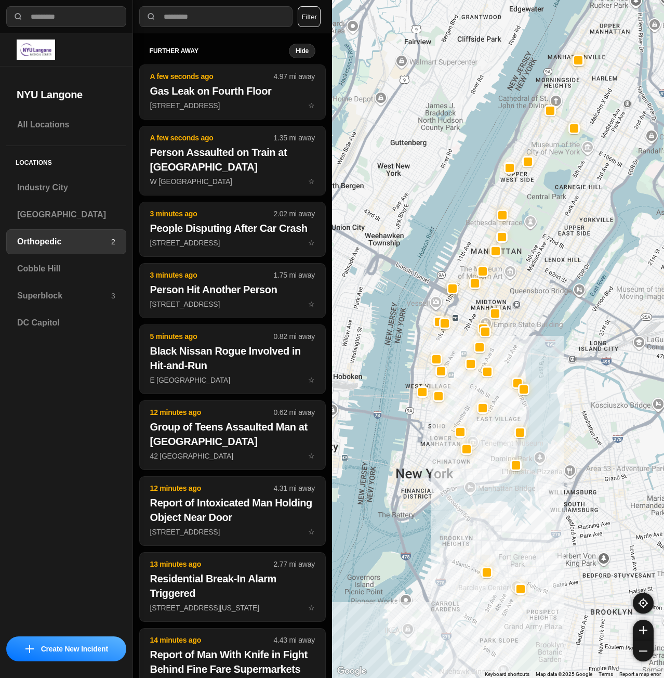
drag, startPoint x: 622, startPoint y: 505, endPoint x: 542, endPoint y: 426, distance: 112.8
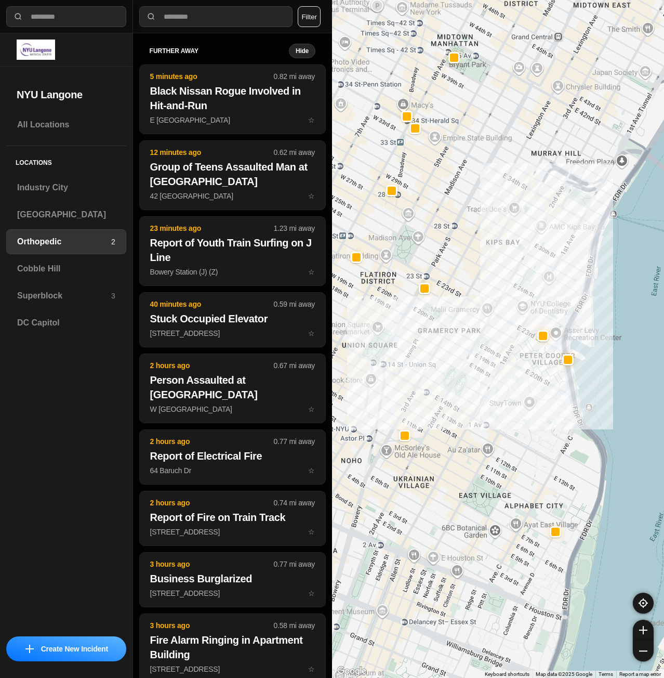
drag, startPoint x: 547, startPoint y: 485, endPoint x: 550, endPoint y: 421, distance: 64.5
click at [44, 207] on div "[GEOGRAPHIC_DATA]" at bounding box center [66, 214] width 120 height 25
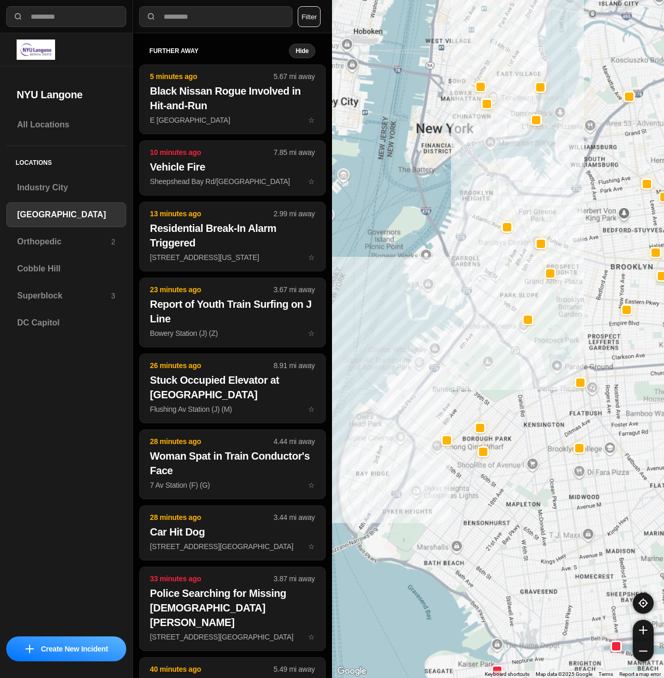
drag, startPoint x: 465, startPoint y: 297, endPoint x: 443, endPoint y: 324, distance: 34.7
click at [468, 364] on div at bounding box center [498, 339] width 332 height 678
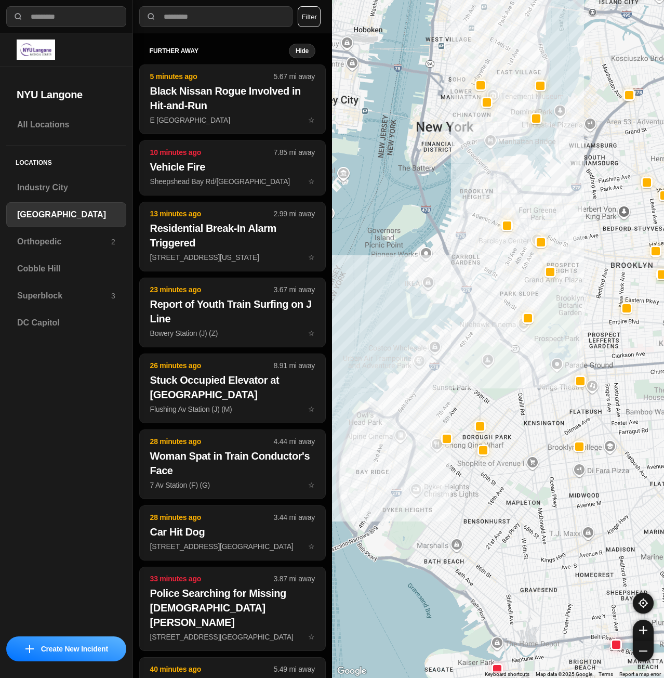
select select "*"
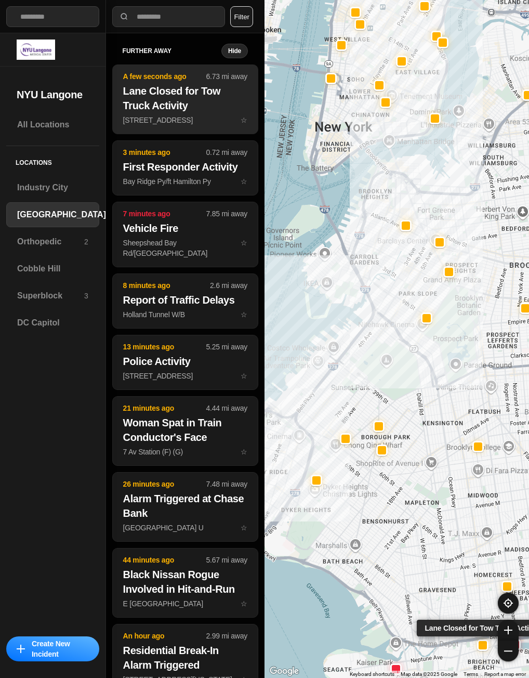
click at [178, 125] on button "A few seconds ago 6.73 mi away Lane Closed for Tow Truck Activity 2731 Brighton…" at bounding box center [185, 99] width 146 height 70
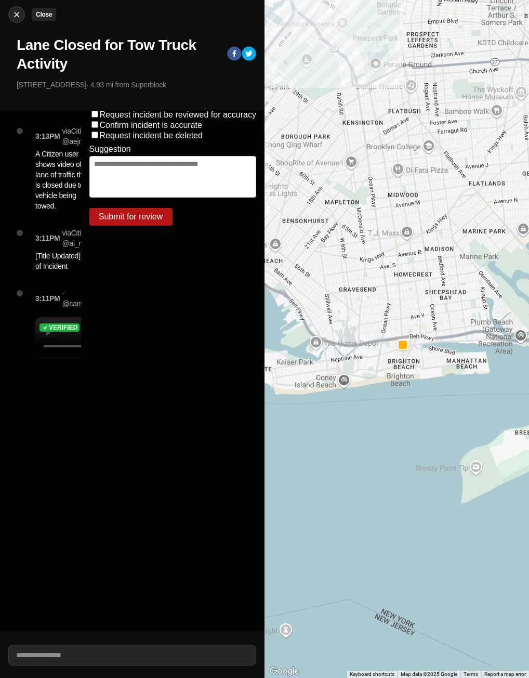
click at [13, 16] on img at bounding box center [16, 14] width 10 height 10
select select "*"
